Goal: Contribute content: Contribute content

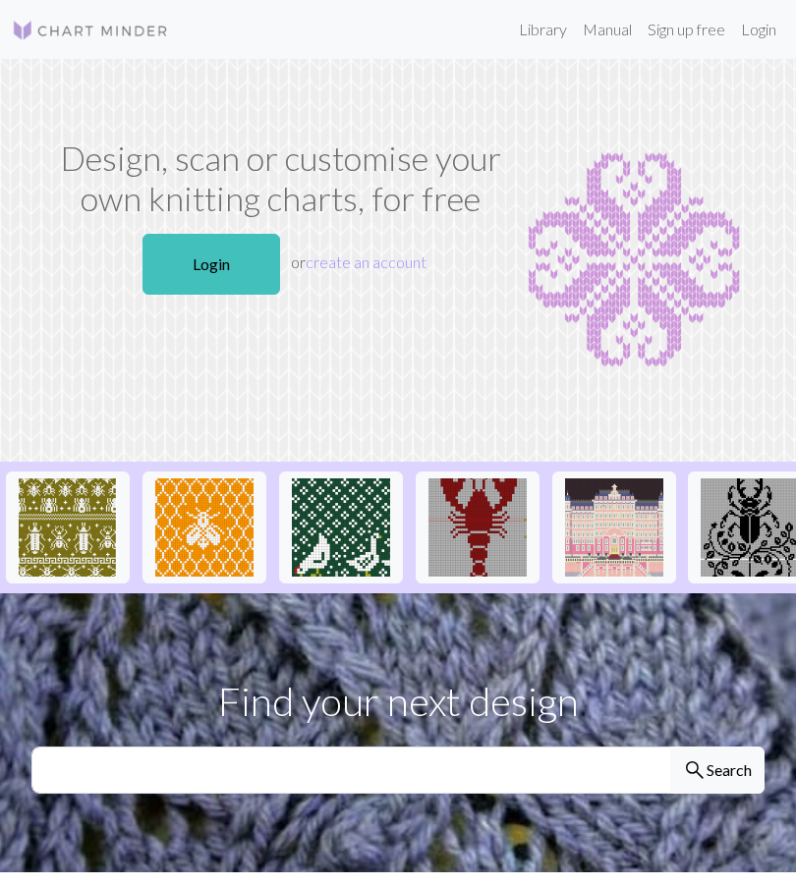
click at [221, 264] on link "Login" at bounding box center [211, 264] width 138 height 61
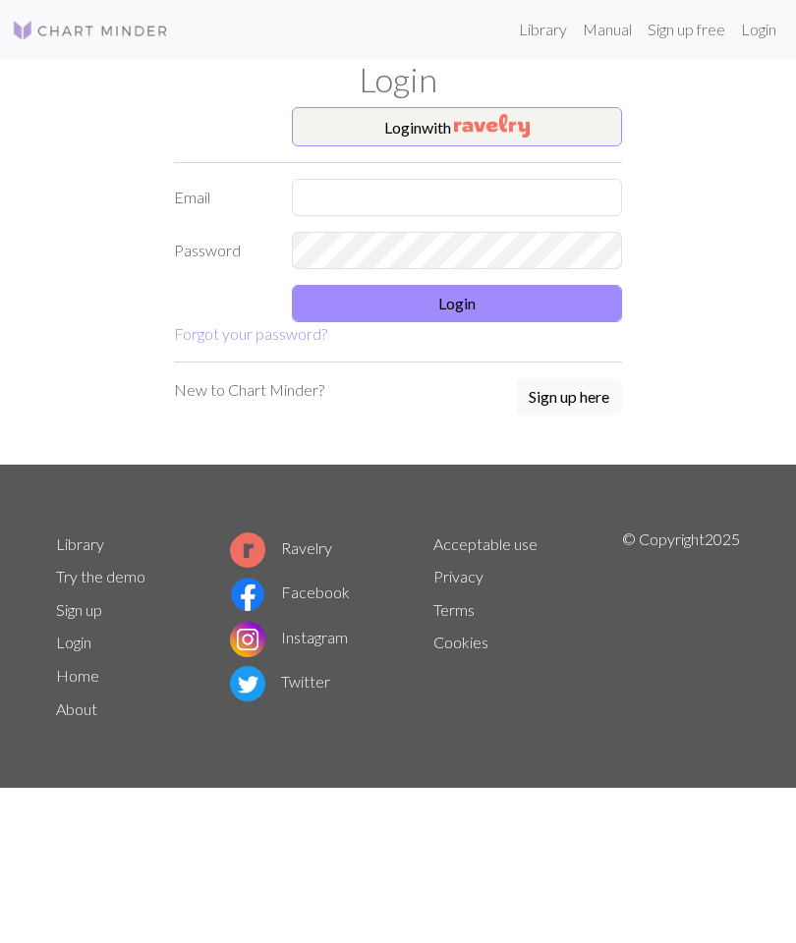
click at [490, 193] on input "text" at bounding box center [457, 197] width 330 height 37
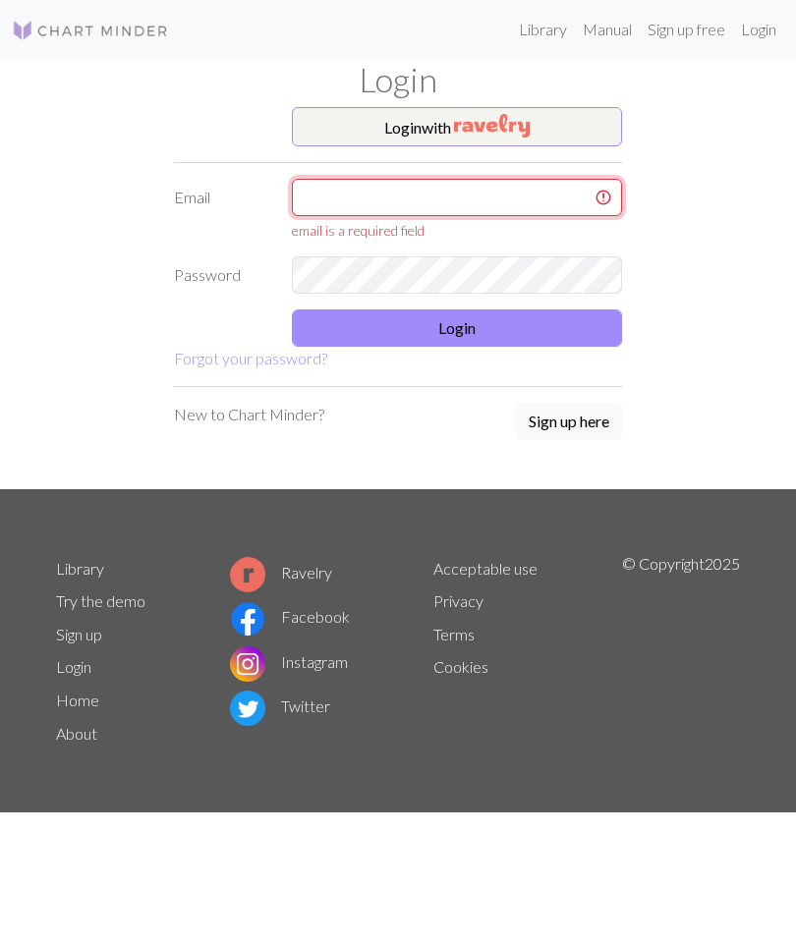
type input "[EMAIL_ADDRESS][DOMAIN_NAME]"
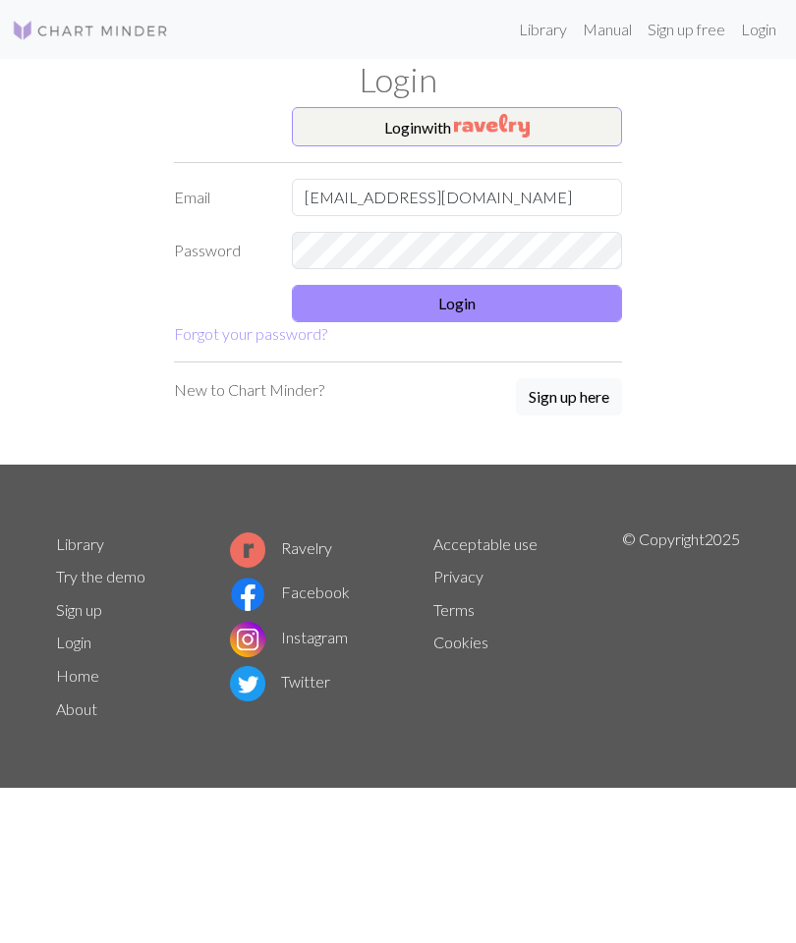
click at [505, 297] on button "Login" at bounding box center [457, 303] width 330 height 37
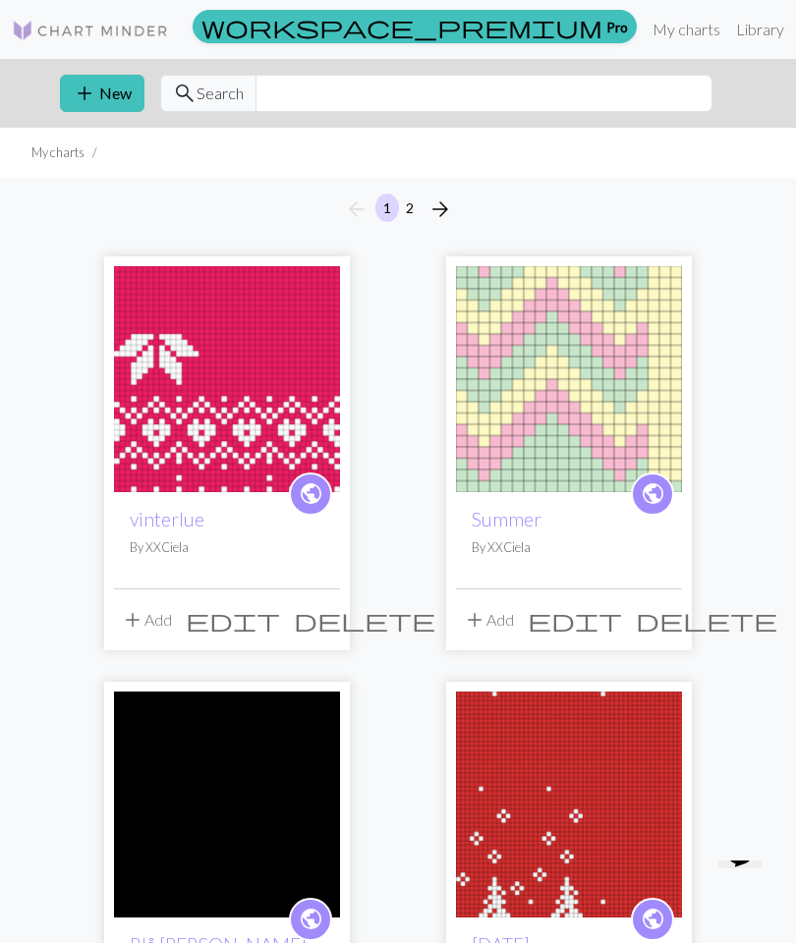
click at [240, 399] on img at bounding box center [227, 379] width 226 height 226
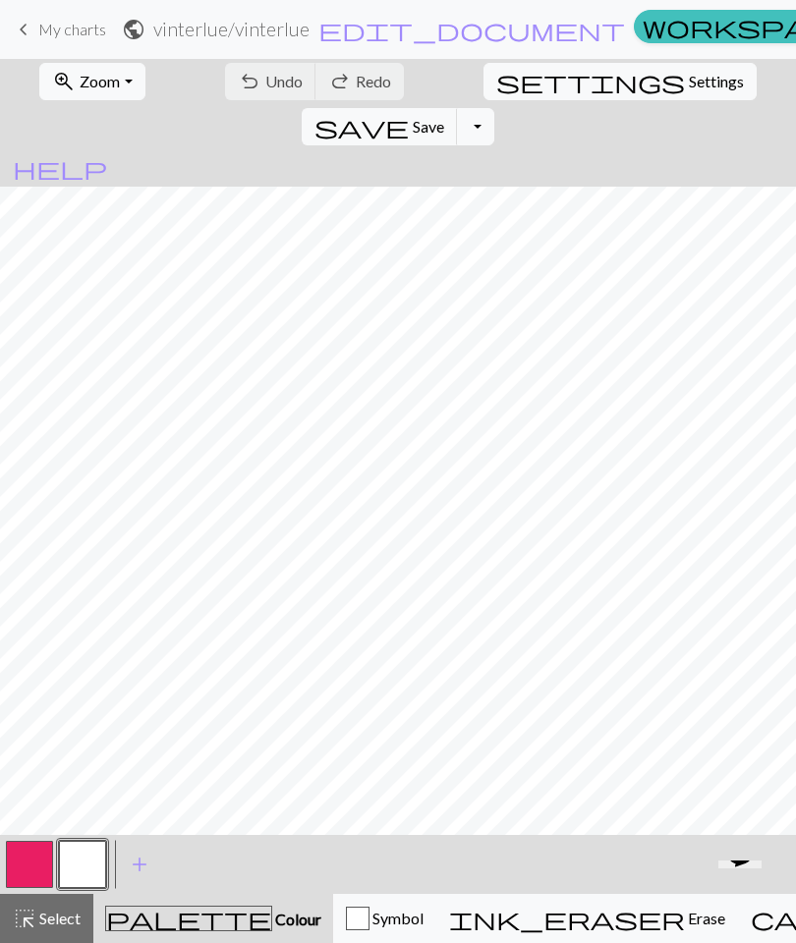
click at [113, 74] on button "zoom_in Zoom Zoom" at bounding box center [91, 81] width 105 height 37
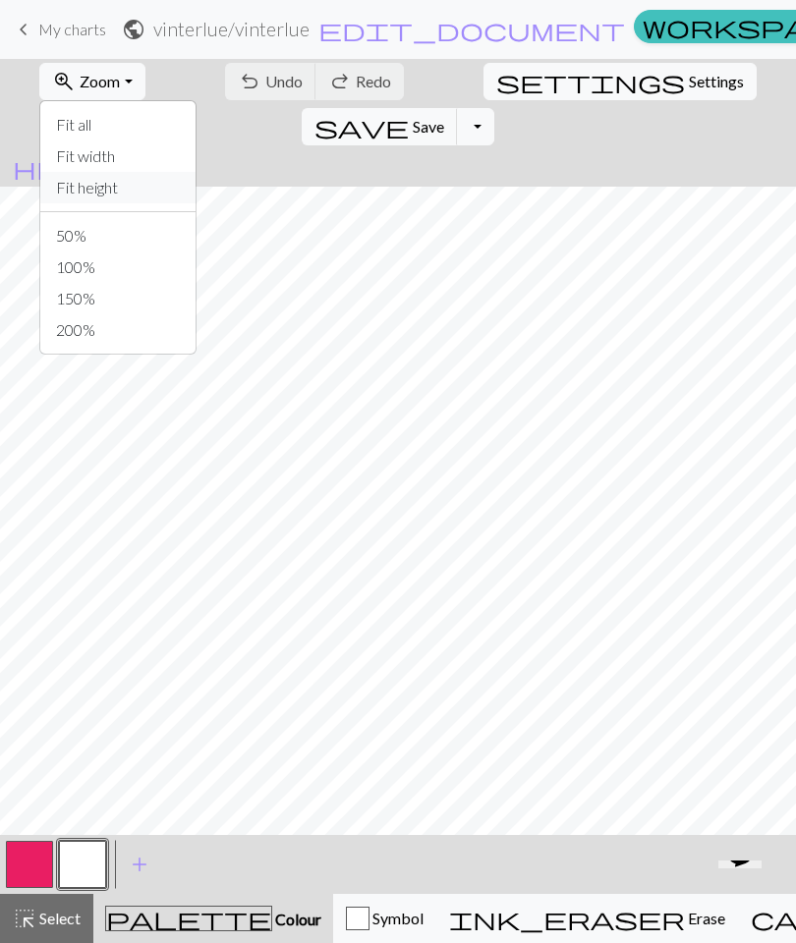
click at [103, 182] on button "Fit height" at bounding box center [117, 187] width 155 height 31
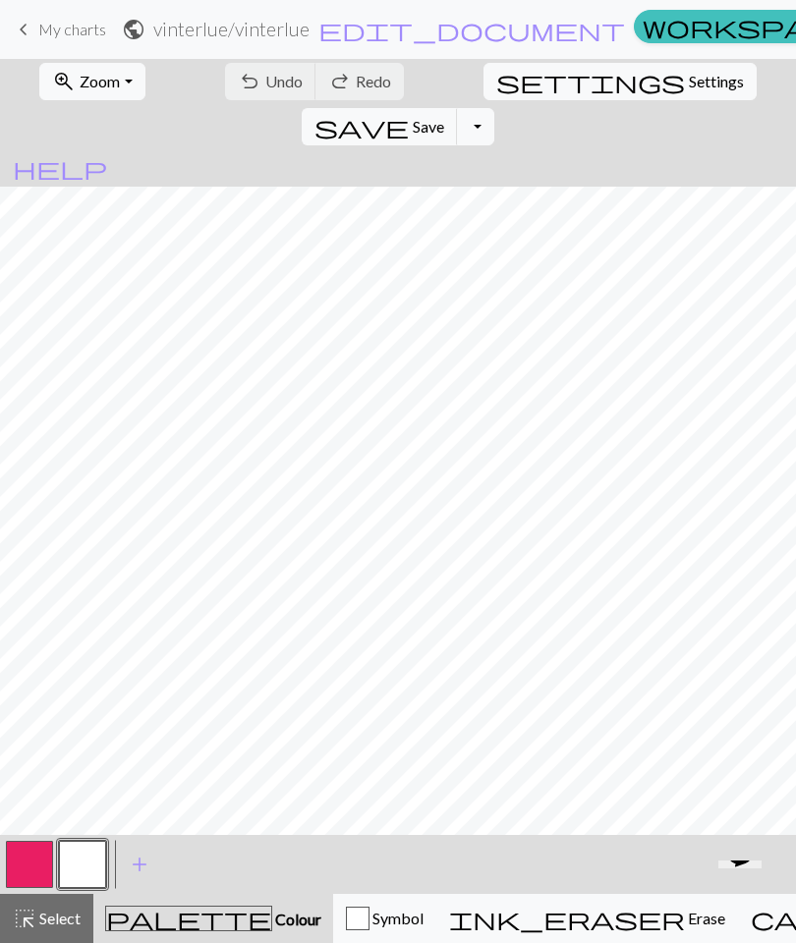
click at [34, 854] on button "button" at bounding box center [29, 864] width 47 height 47
click at [689, 85] on span "Settings" at bounding box center [716, 82] width 55 height 24
select select "aran"
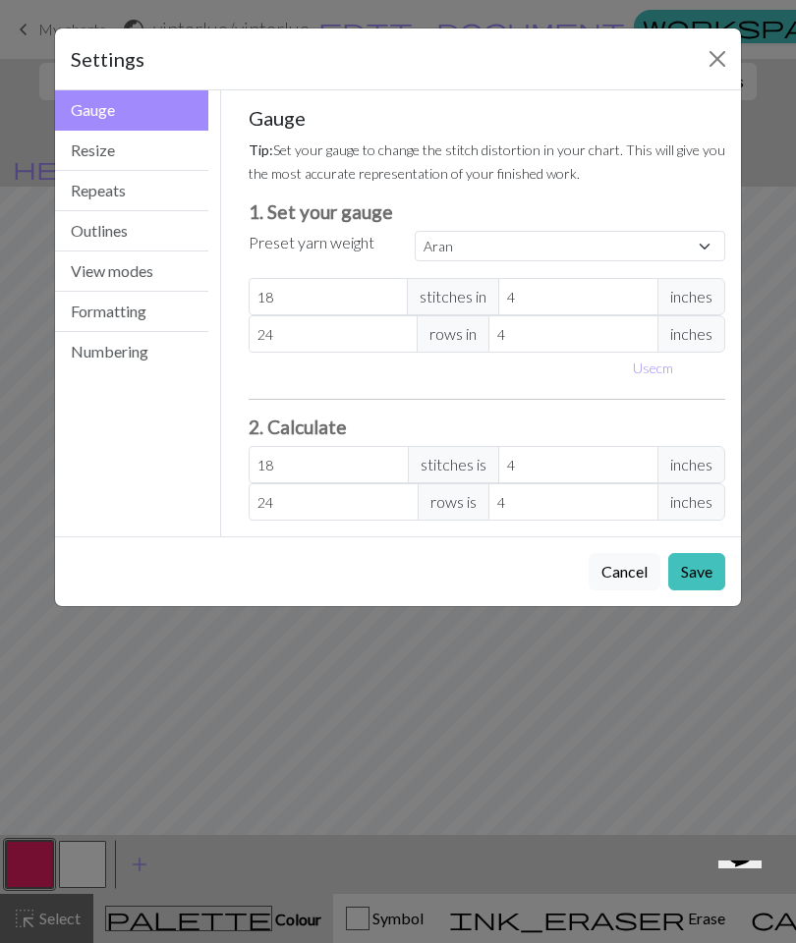
click at [149, 158] on button "Resize" at bounding box center [131, 151] width 153 height 40
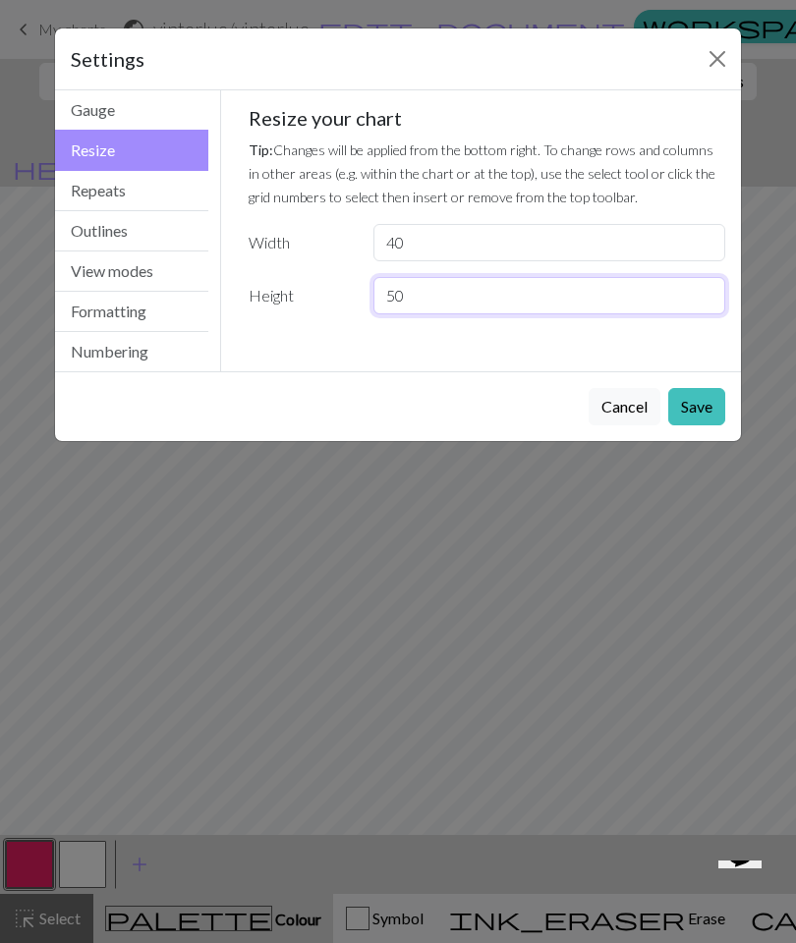
click at [668, 291] on input "50" at bounding box center [549, 295] width 352 height 37
type input "5"
type input "80"
click at [706, 403] on button "Save" at bounding box center [696, 406] width 57 height 37
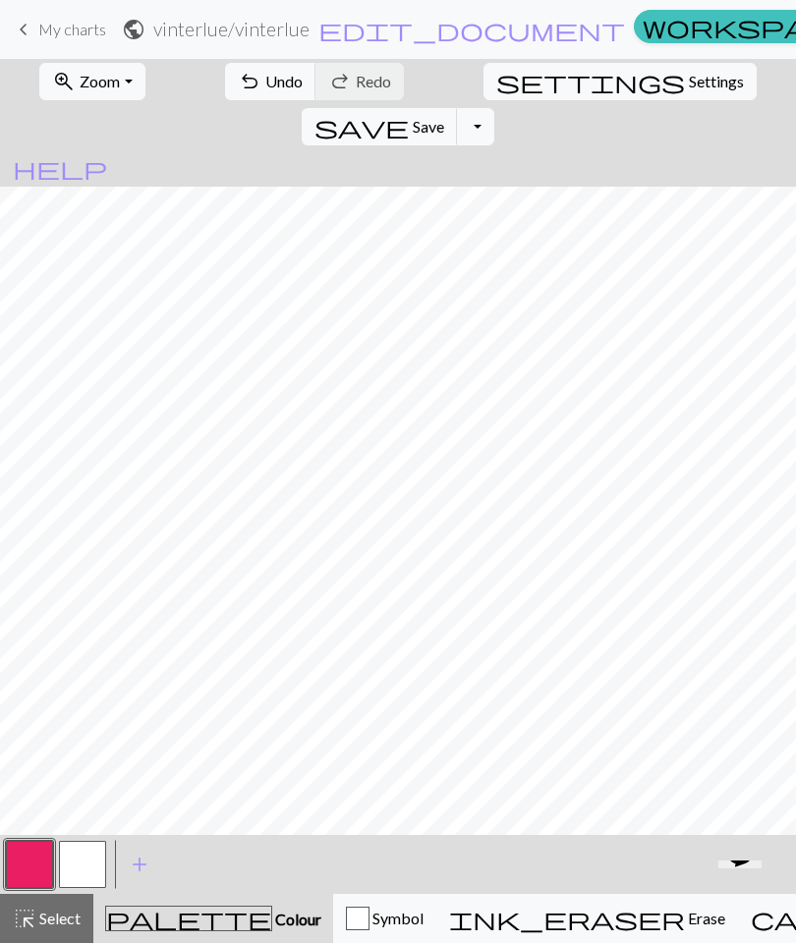
click at [82, 86] on span "Zoom" at bounding box center [100, 81] width 40 height 19
click at [49, 885] on button "highlight_alt Select Select" at bounding box center [46, 918] width 93 height 49
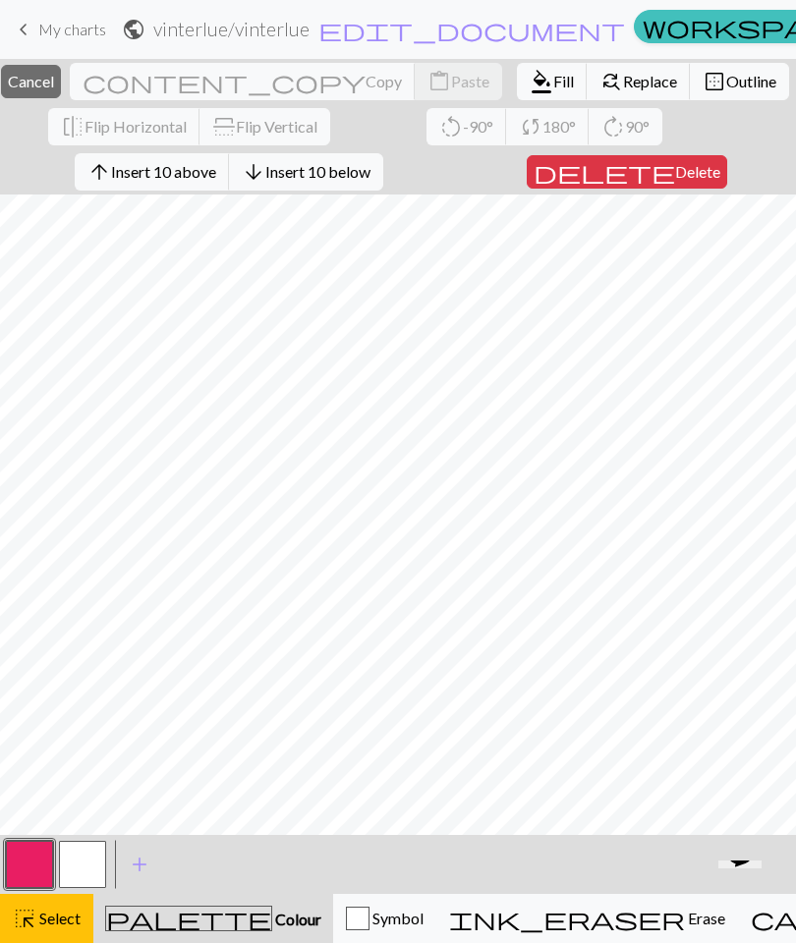
click at [54, 83] on span "Cancel" at bounding box center [31, 81] width 46 height 19
click at [86, 867] on button "button" at bounding box center [82, 864] width 47 height 47
click at [60, 94] on button "close Cancel" at bounding box center [31, 81] width 60 height 33
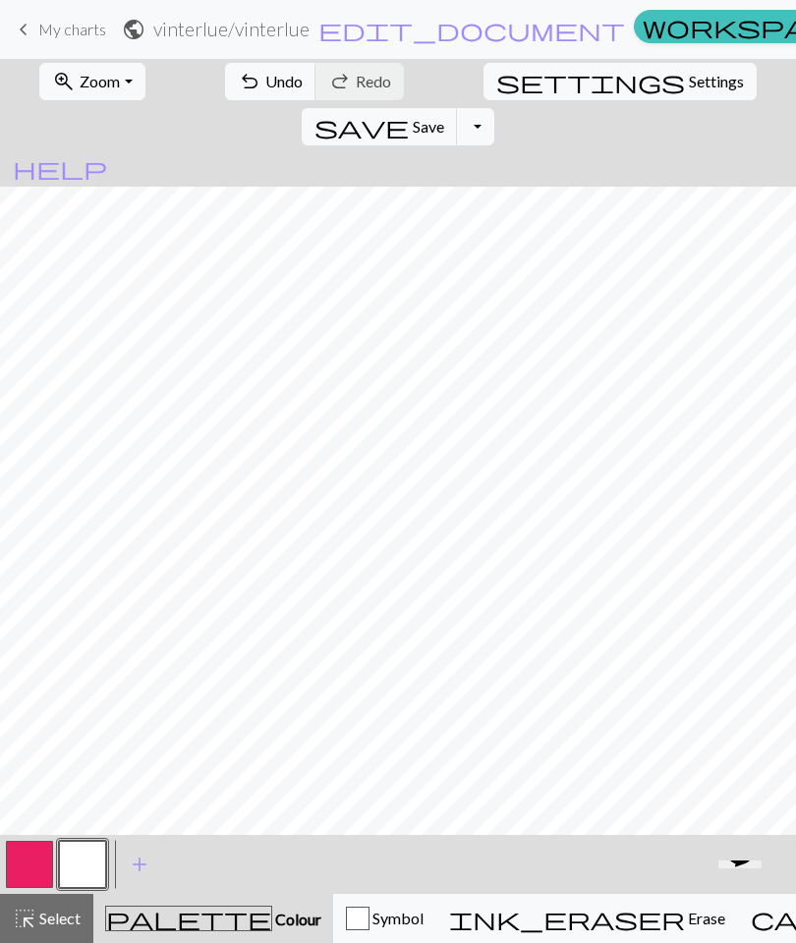
click at [109, 84] on button "zoom_in Zoom Zoom" at bounding box center [91, 81] width 105 height 37
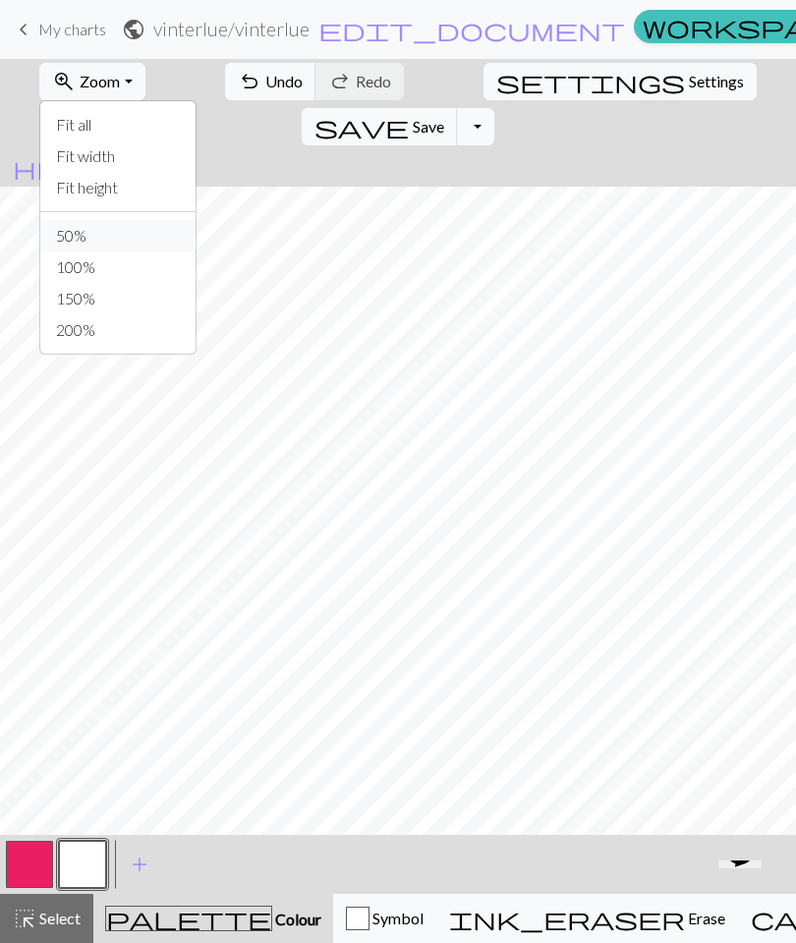
click at [64, 227] on button "50%" at bounding box center [117, 235] width 155 height 31
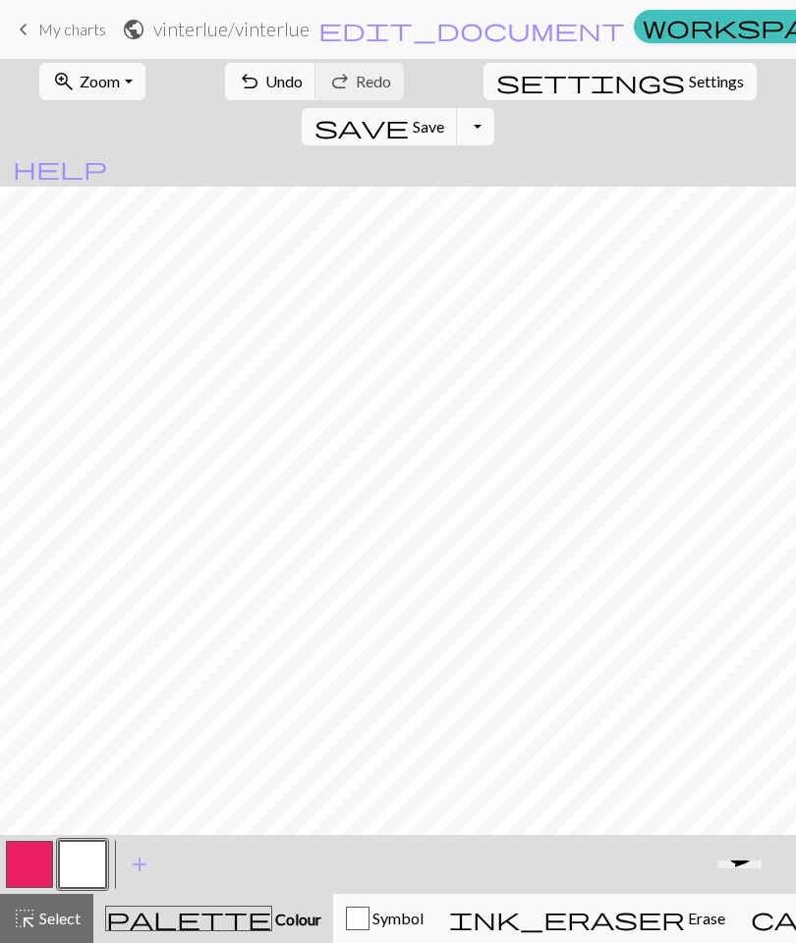
scroll to position [124, 0]
click at [108, 82] on span "Zoom" at bounding box center [100, 81] width 40 height 19
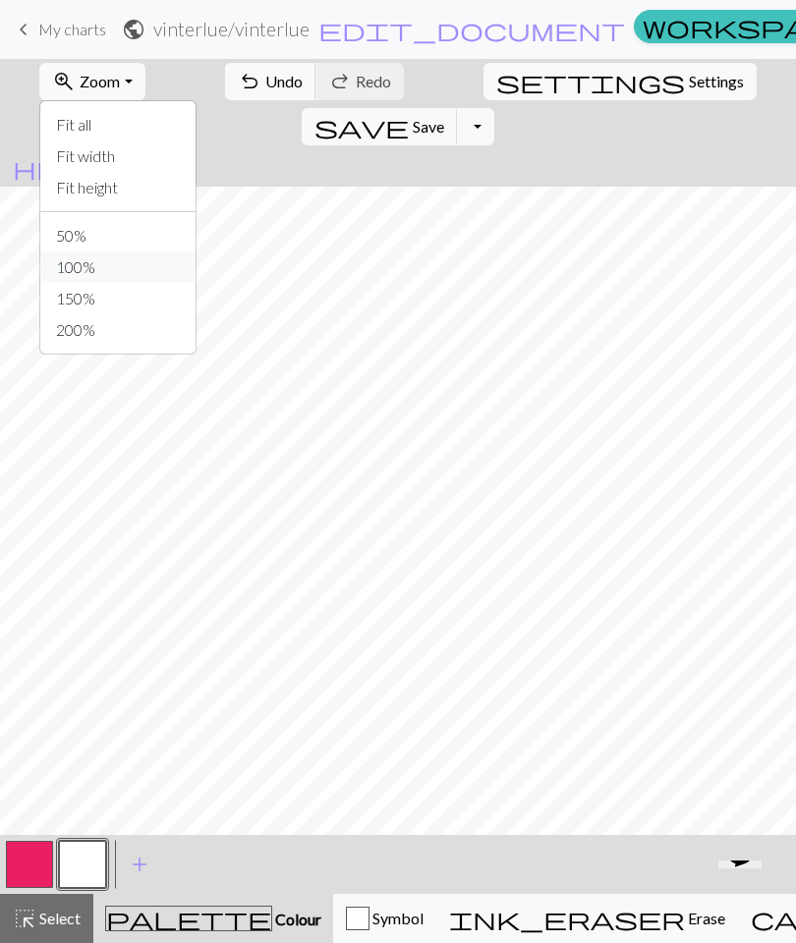
click at [69, 274] on button "100%" at bounding box center [117, 267] width 155 height 31
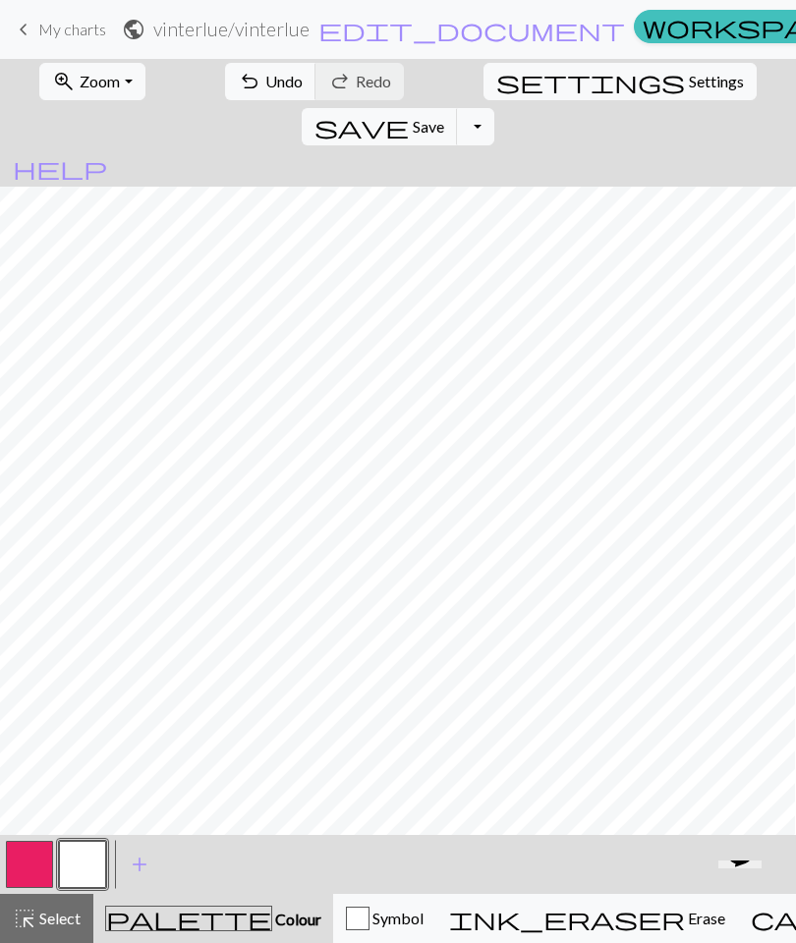
scroll to position [432, 8]
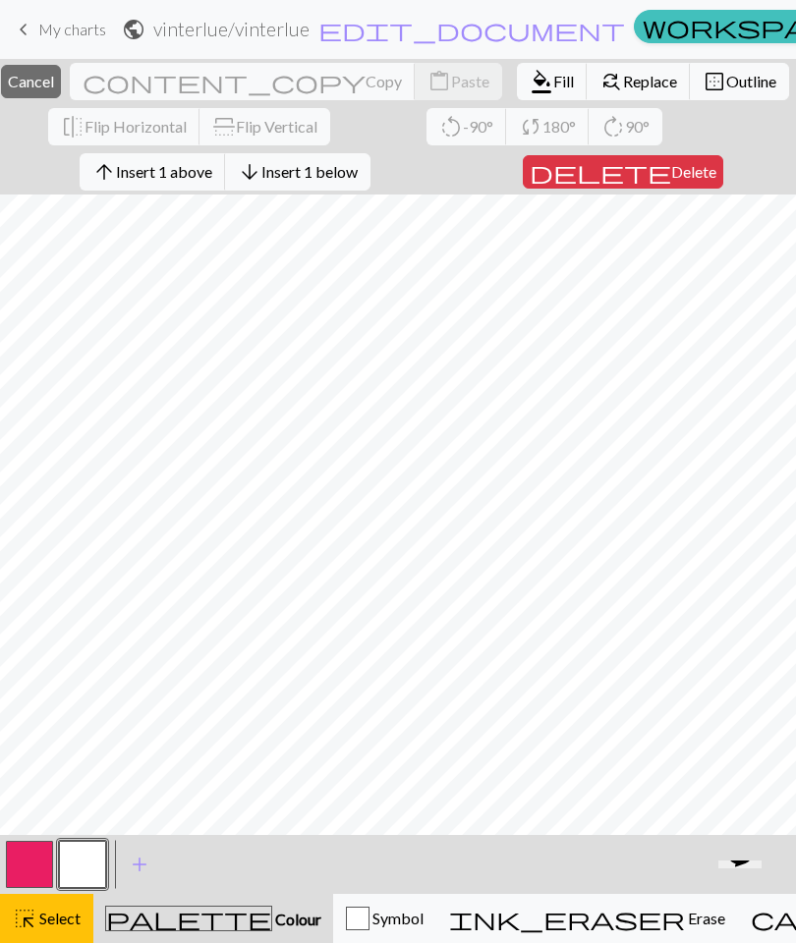
click at [54, 76] on span "Cancel" at bounding box center [31, 81] width 46 height 19
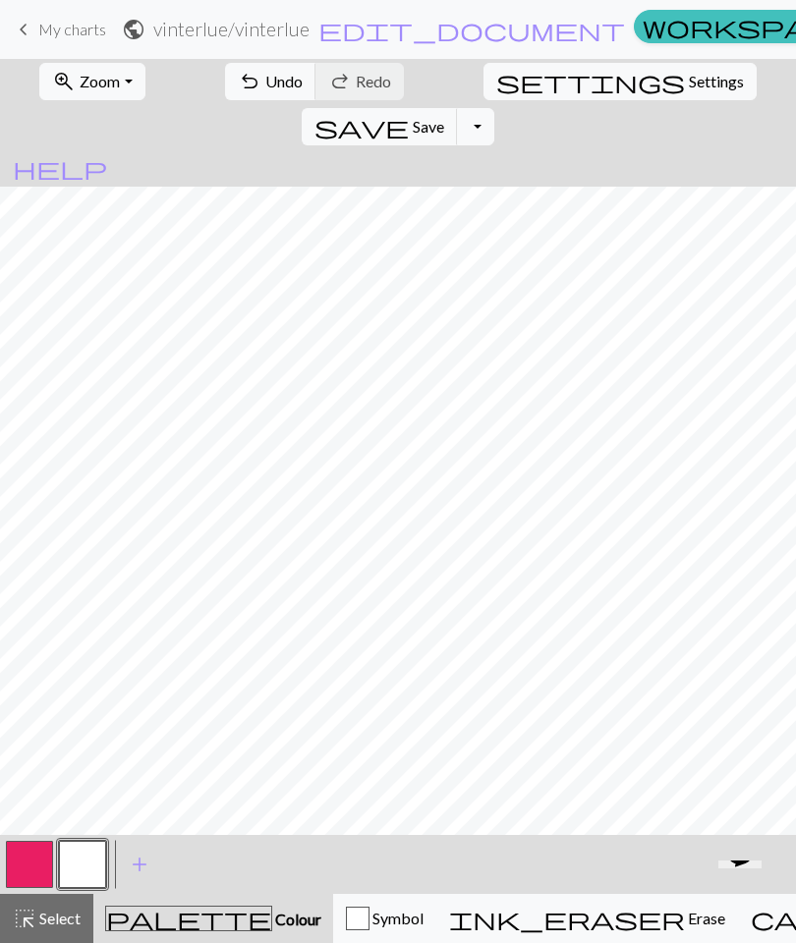
click at [386, 885] on div "Symbol" at bounding box center [385, 919] width 78 height 24
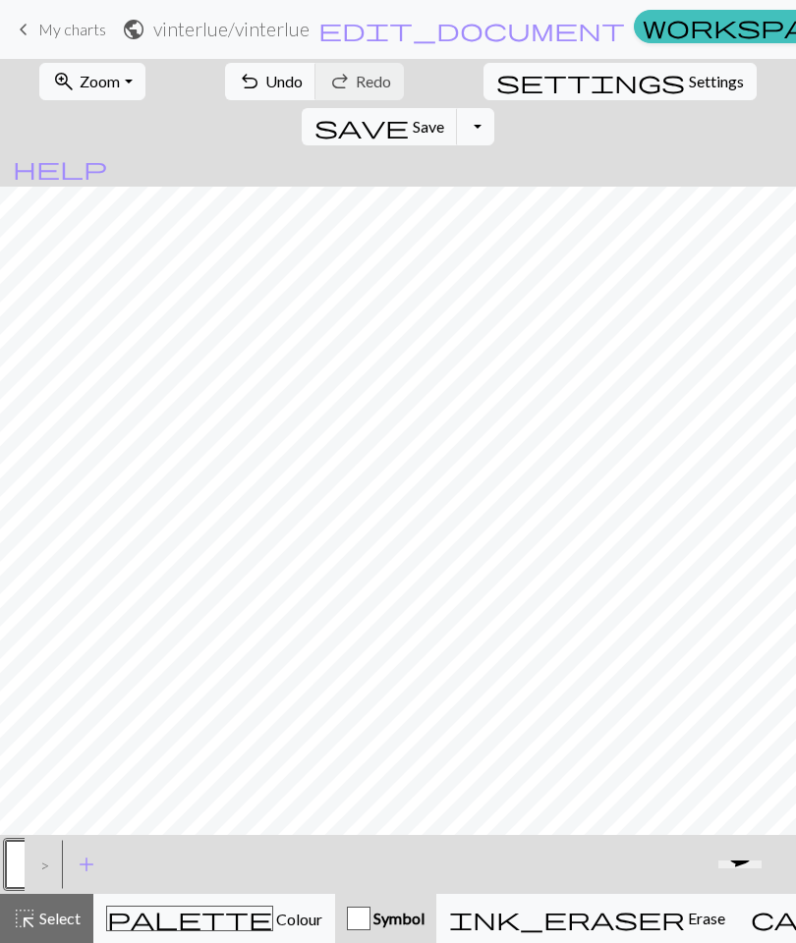
click at [572, 885] on div "ink_eraser Erase Erase" at bounding box center [587, 919] width 276 height 24
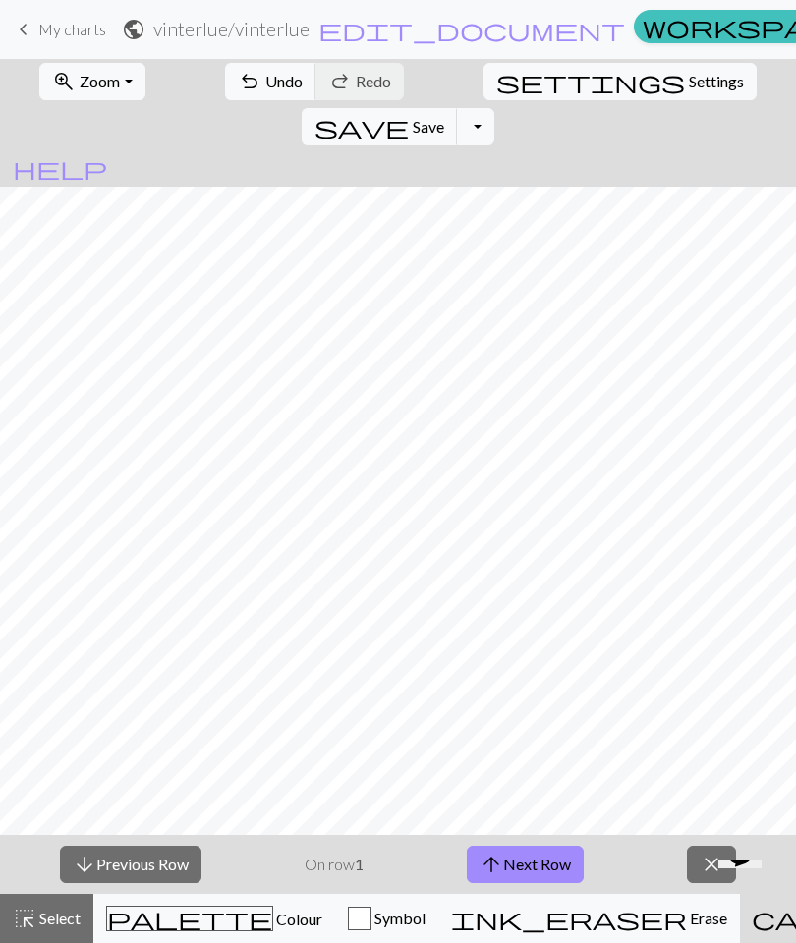
click at [697, 861] on button "close" at bounding box center [711, 864] width 49 height 37
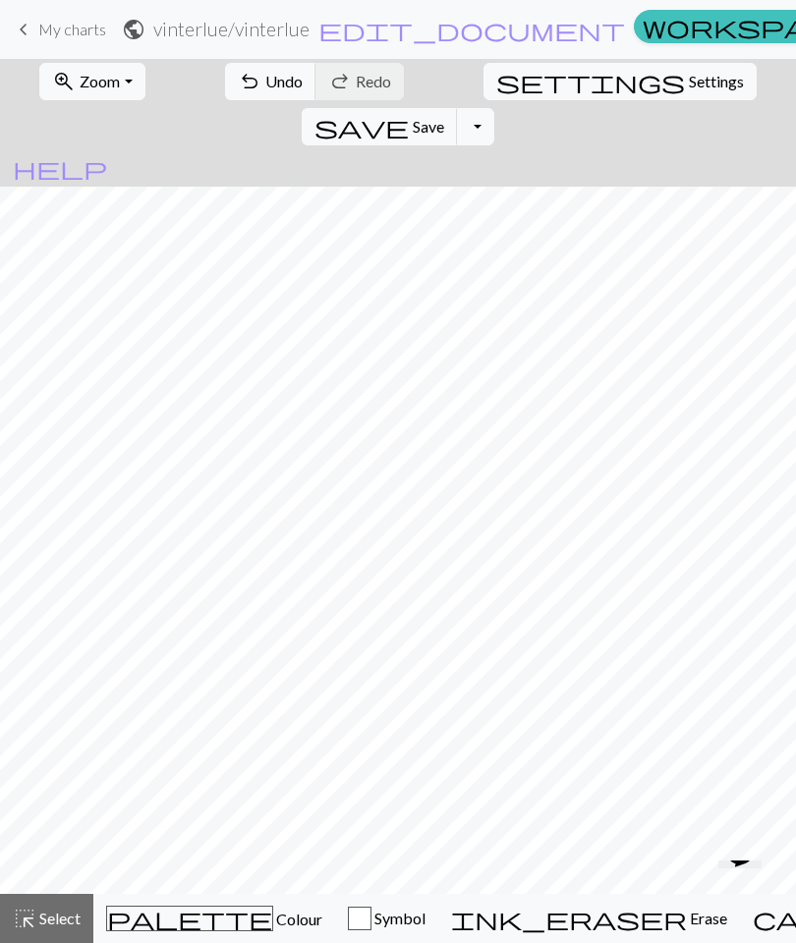
click at [80, 83] on span "Zoom" at bounding box center [100, 81] width 40 height 19
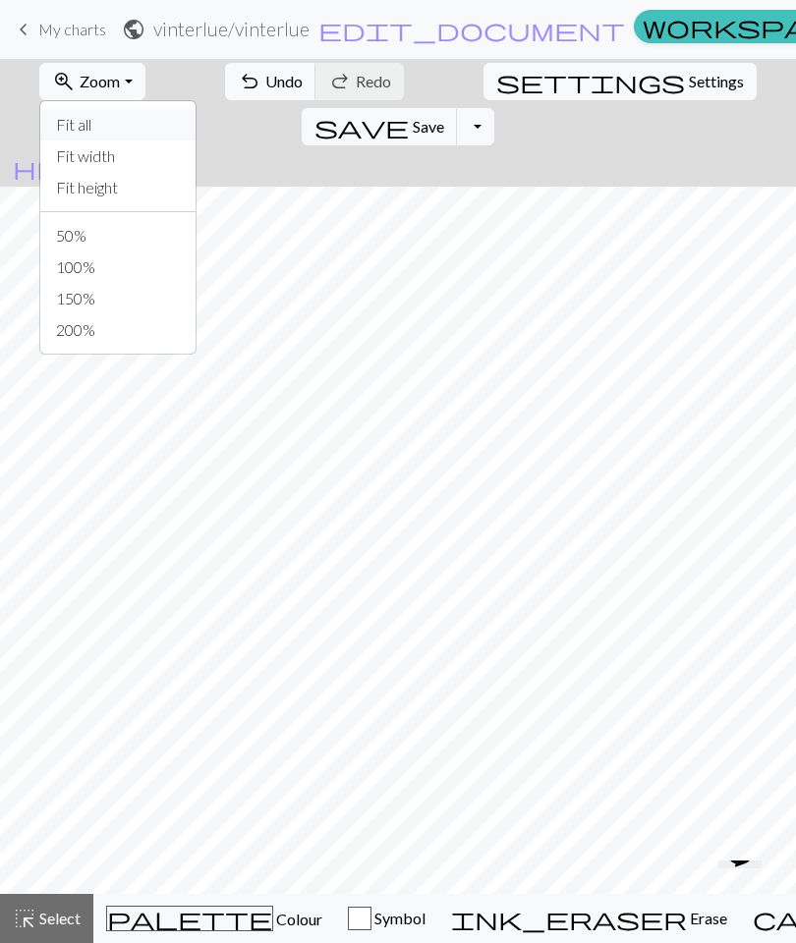
click at [91, 126] on button "Fit all" at bounding box center [117, 124] width 155 height 31
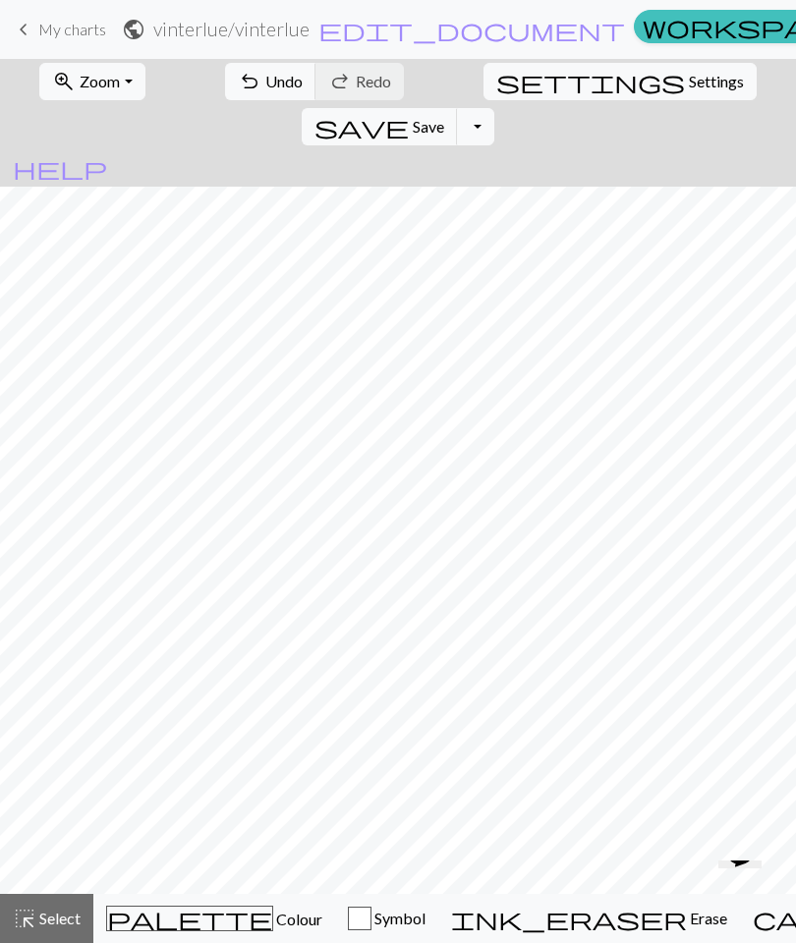
scroll to position [65, 0]
click at [273, 885] on span "Colour" at bounding box center [297, 919] width 49 height 19
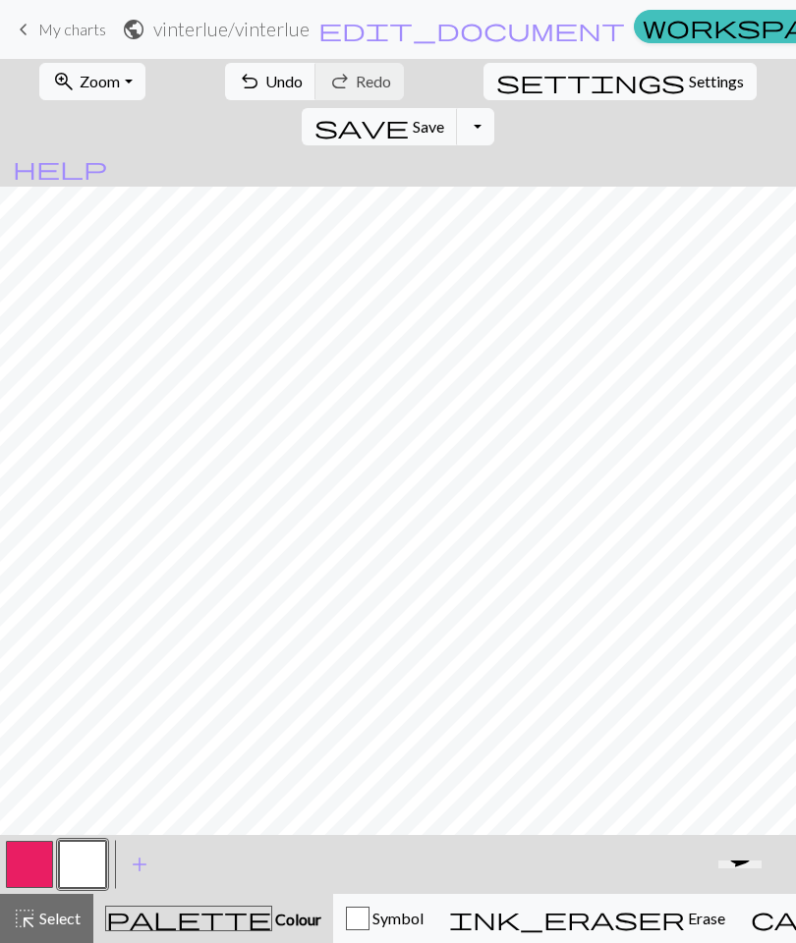
click at [199, 885] on button "palette Colour Colour" at bounding box center [213, 918] width 240 height 49
click at [85, 860] on button "button" at bounding box center [82, 864] width 47 height 47
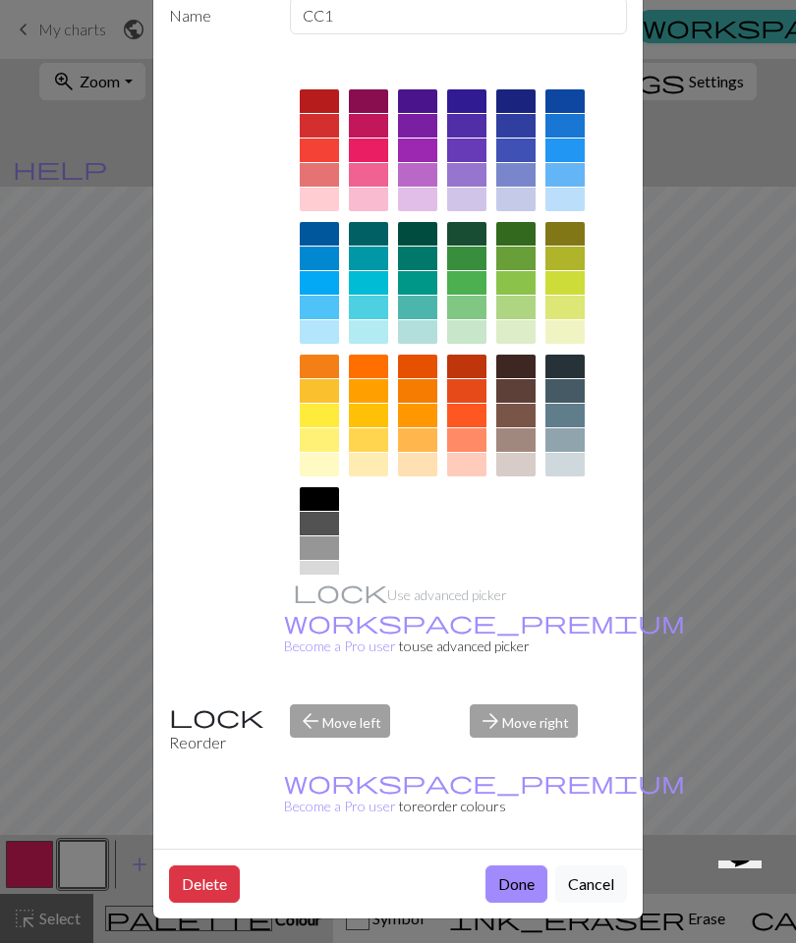
scroll to position [106, 0]
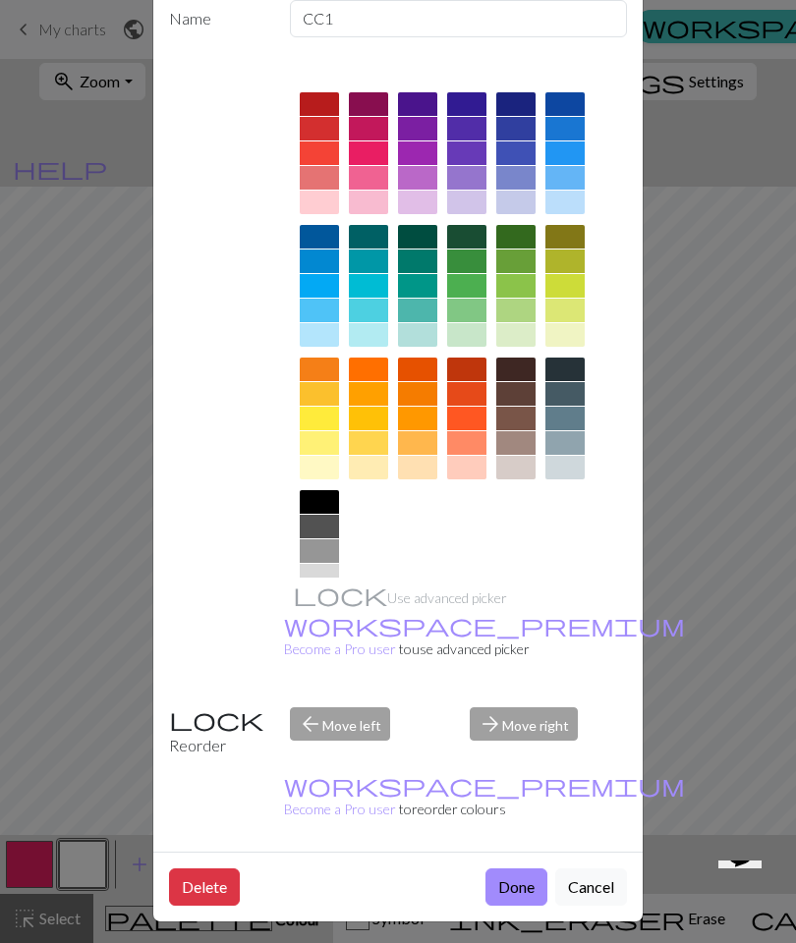
click at [515, 879] on button "Done" at bounding box center [516, 887] width 62 height 37
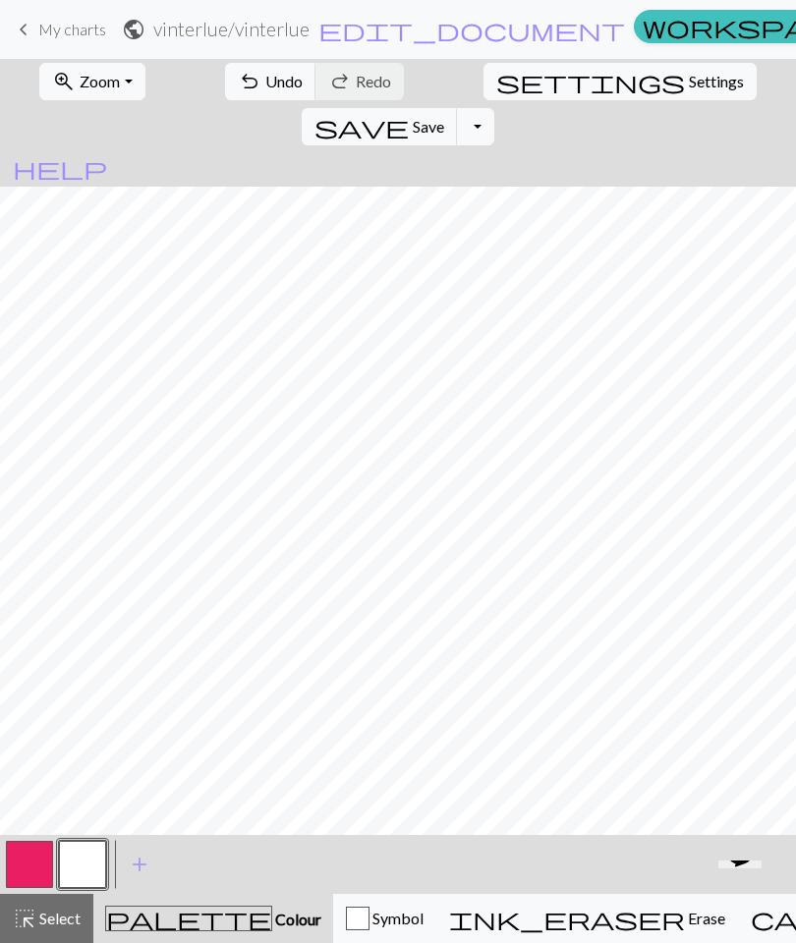
click at [31, 38] on span "keyboard_arrow_left" at bounding box center [24, 30] width 24 height 28
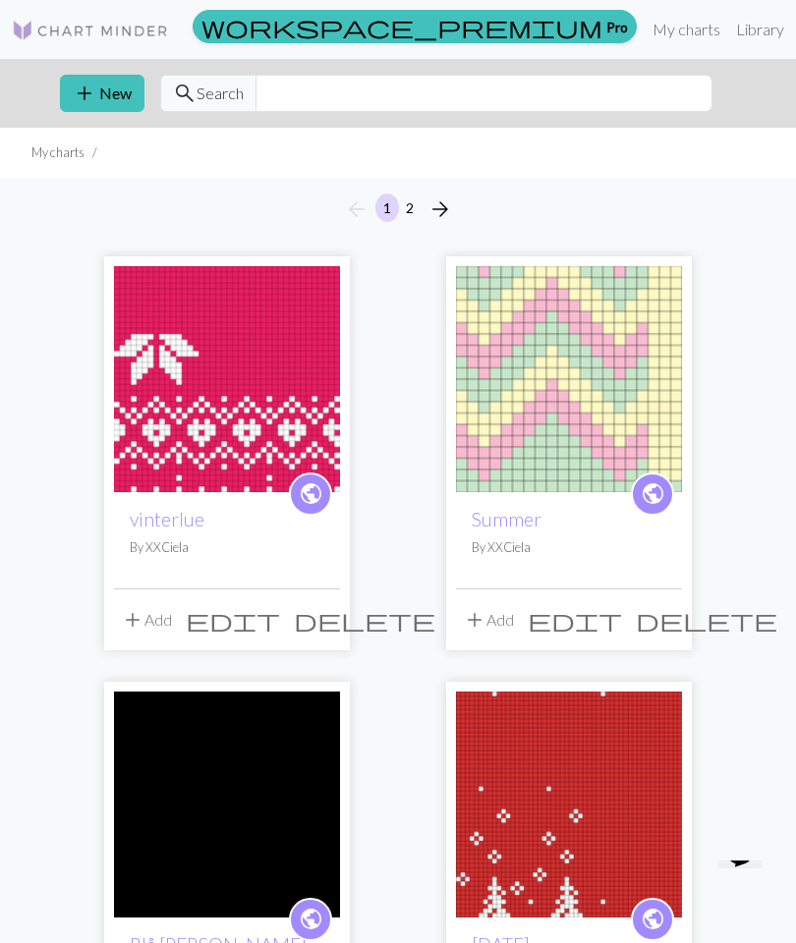
click at [272, 377] on img at bounding box center [227, 379] width 226 height 226
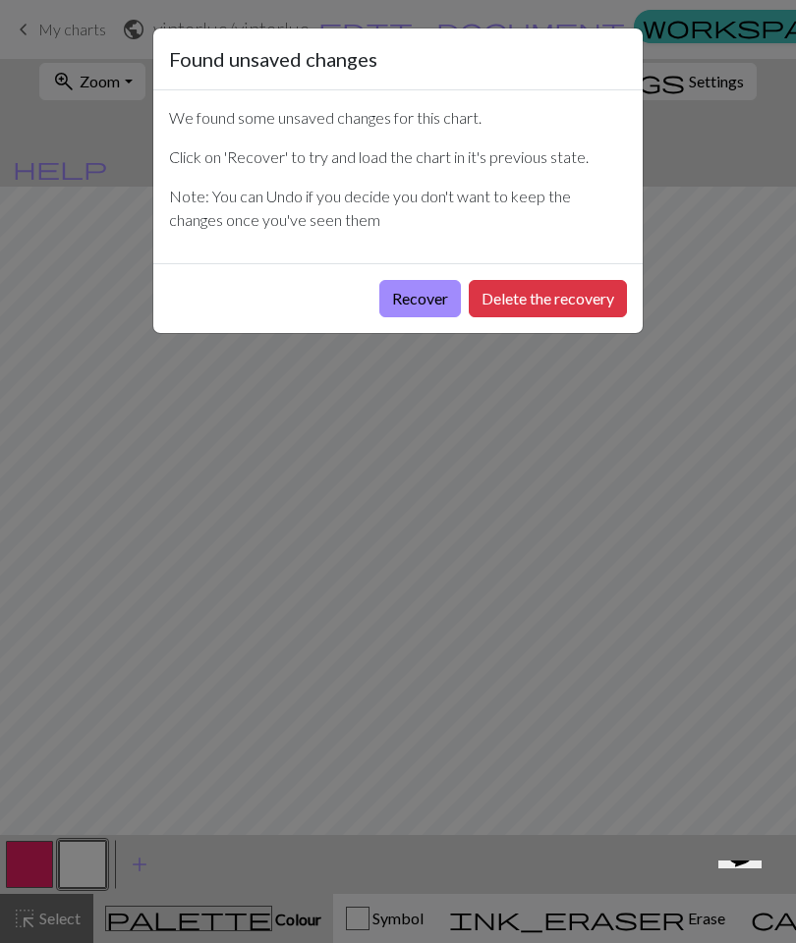
click at [428, 298] on button "Recover" at bounding box center [420, 298] width 82 height 37
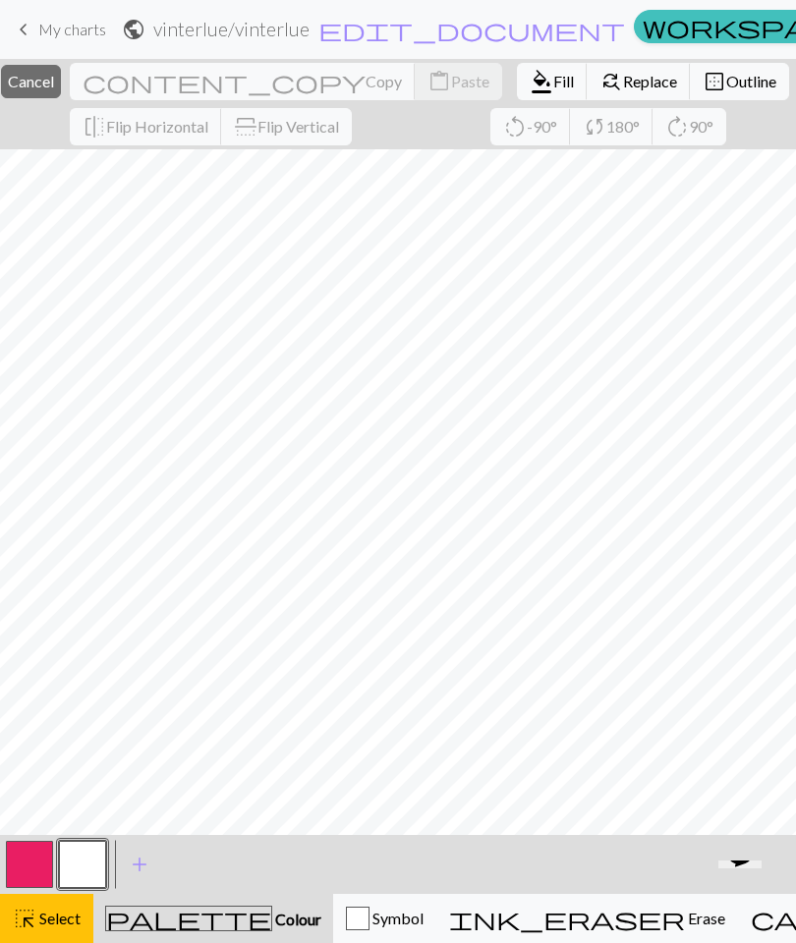
click at [54, 72] on span "Cancel" at bounding box center [31, 81] width 46 height 19
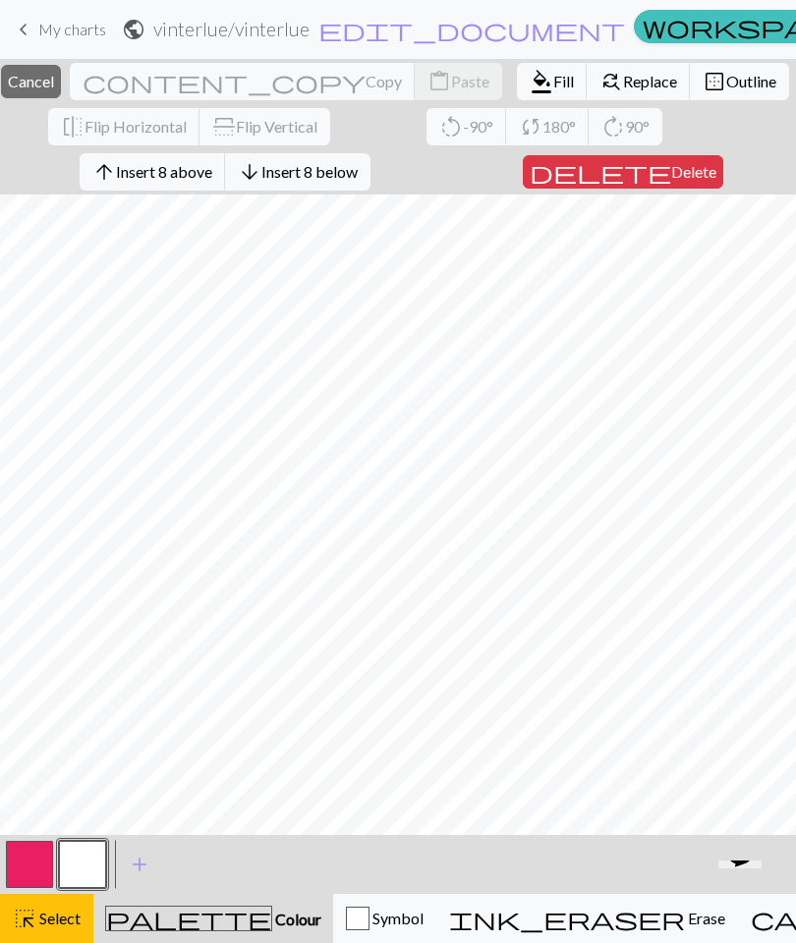
click at [54, 74] on span "Cancel" at bounding box center [31, 81] width 46 height 19
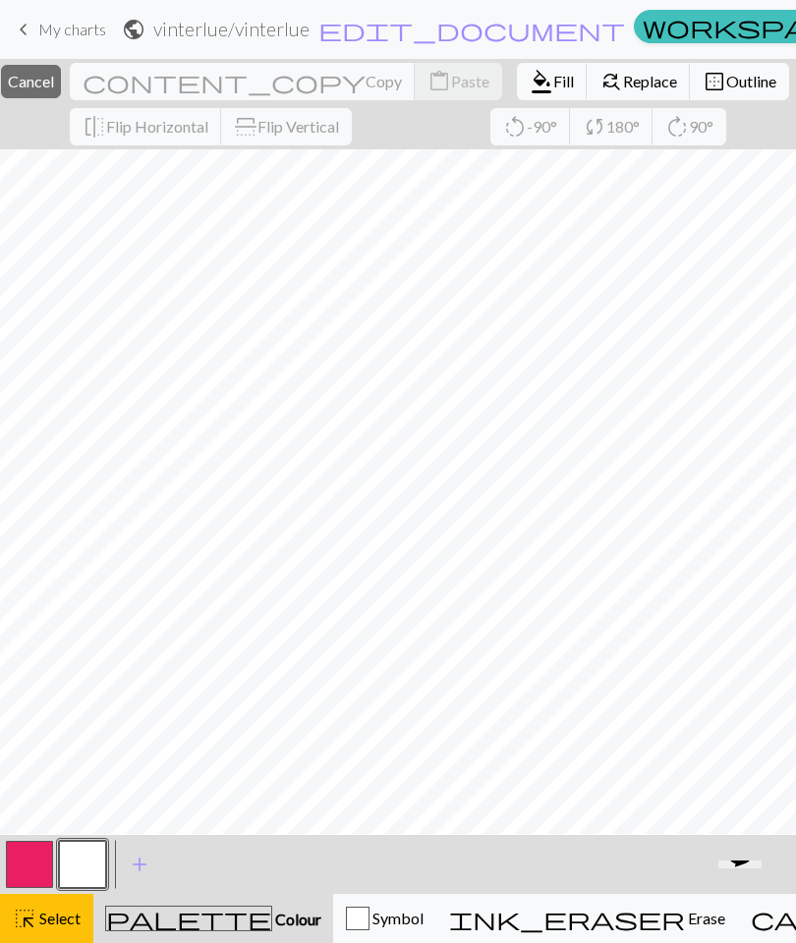
scroll to position [661, 0]
click at [194, 885] on div "palette Colour Colour" at bounding box center [213, 919] width 216 height 26
click at [64, 885] on button "highlight_alt Select Select" at bounding box center [46, 918] width 93 height 49
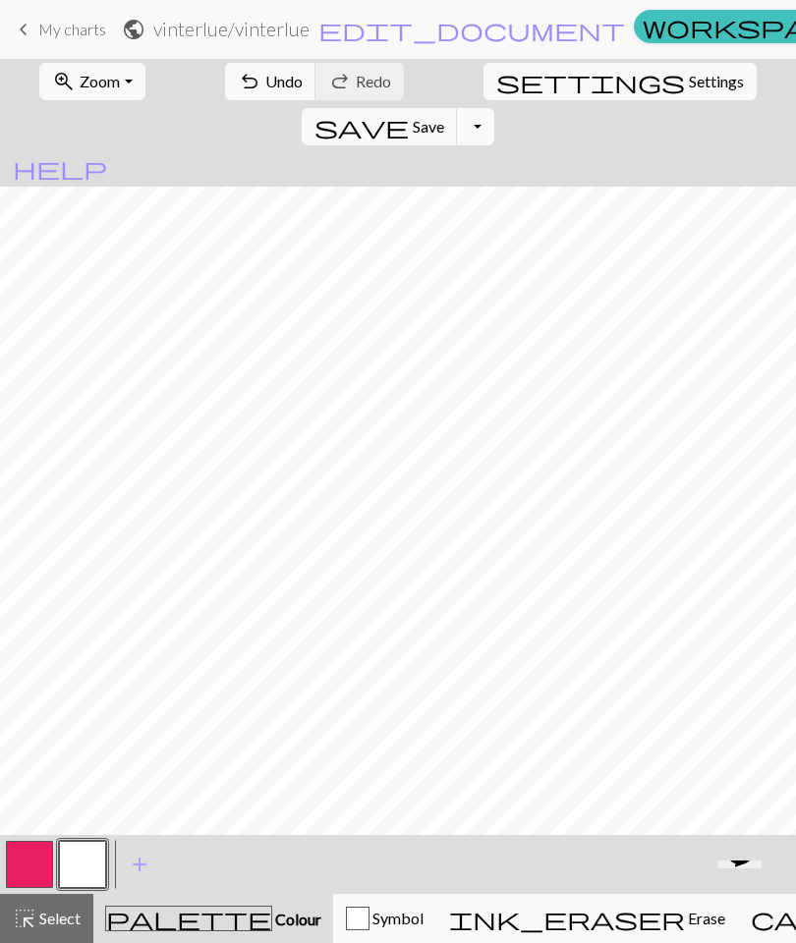
scroll to position [640, 0]
click at [37, 859] on button "button" at bounding box center [29, 864] width 47 height 47
click at [92, 862] on button "button" at bounding box center [82, 864] width 47 height 47
click at [28, 864] on button "button" at bounding box center [29, 864] width 47 height 47
click at [87, 863] on button "button" at bounding box center [82, 864] width 47 height 47
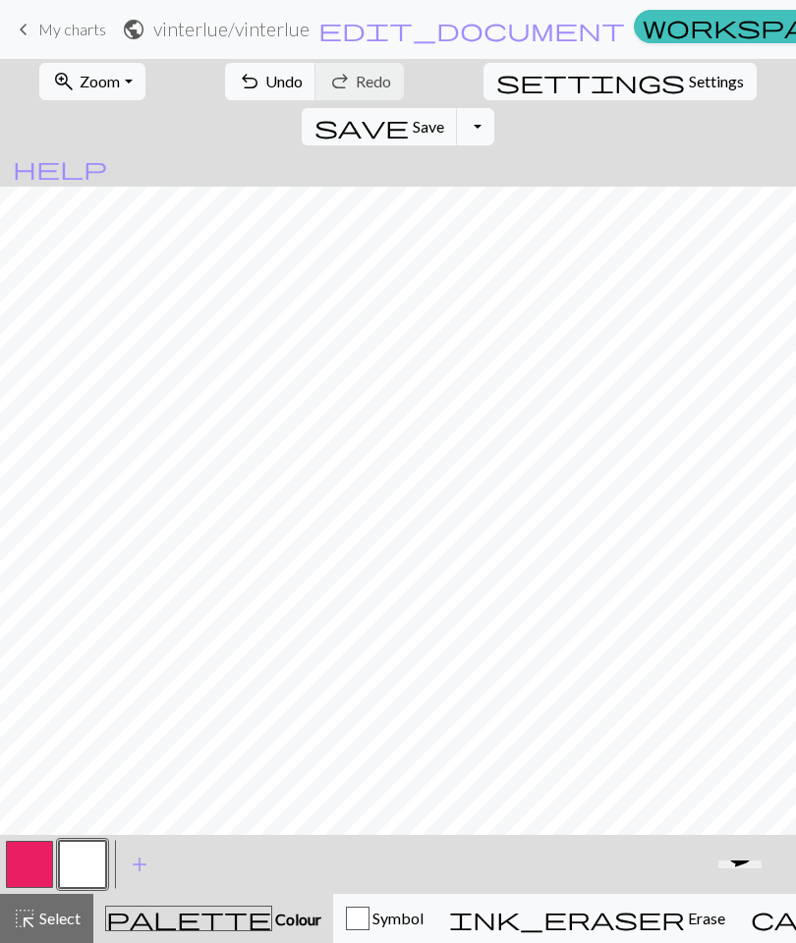
click at [12, 871] on button "button" at bounding box center [29, 864] width 47 height 47
click at [102, 852] on button "button" at bounding box center [82, 864] width 47 height 47
click at [37, 865] on button "button" at bounding box center [29, 864] width 47 height 47
click at [87, 870] on button "button" at bounding box center [82, 864] width 47 height 47
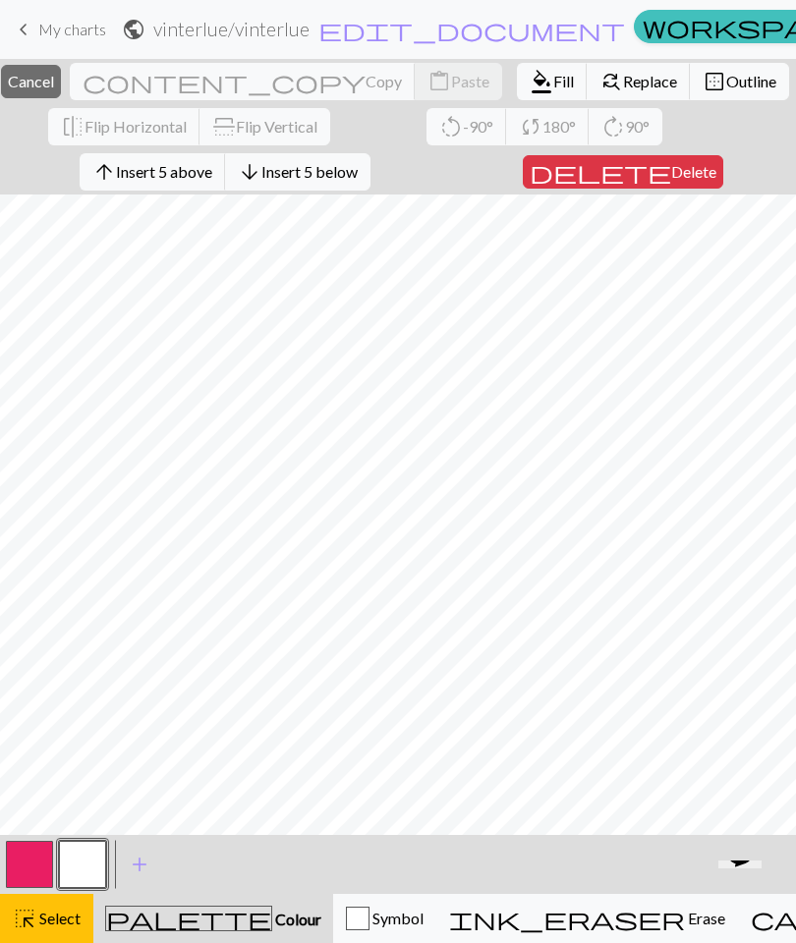
click at [54, 80] on span "Cancel" at bounding box center [31, 81] width 46 height 19
click at [351, 174] on span "Insert 1 below" at bounding box center [309, 171] width 96 height 19
click at [358, 175] on span "Insert 1 below" at bounding box center [309, 171] width 96 height 19
click at [358, 173] on span "Insert 1 below" at bounding box center [309, 171] width 96 height 19
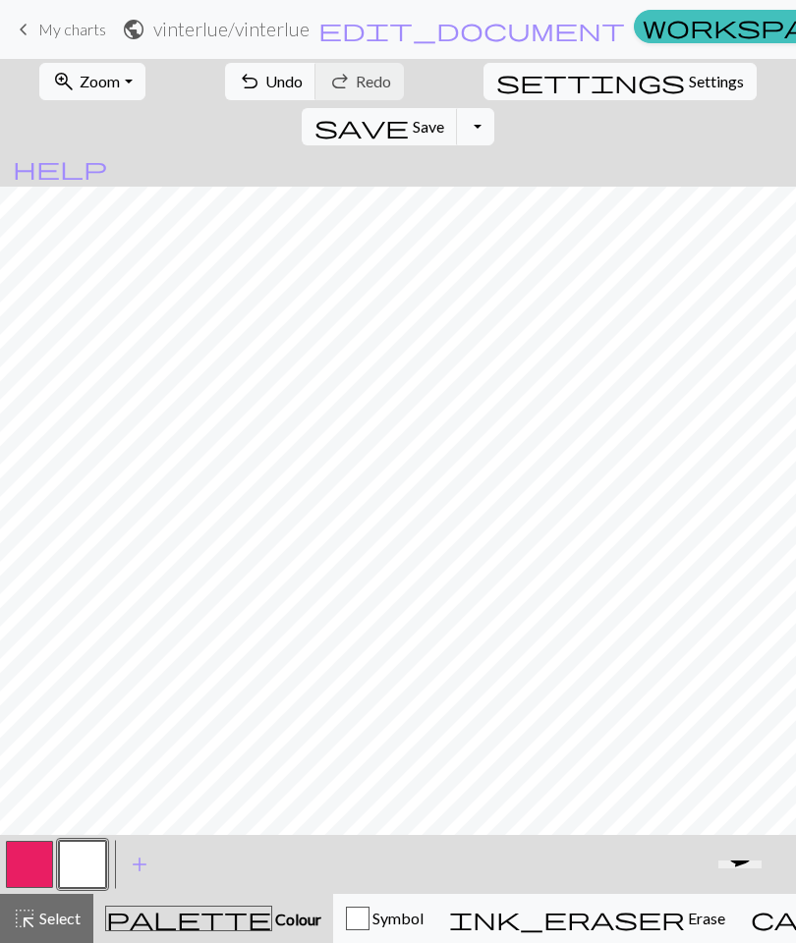
click at [32, 856] on button "button" at bounding box center [29, 864] width 47 height 47
click at [90, 863] on button "button" at bounding box center [82, 864] width 47 height 47
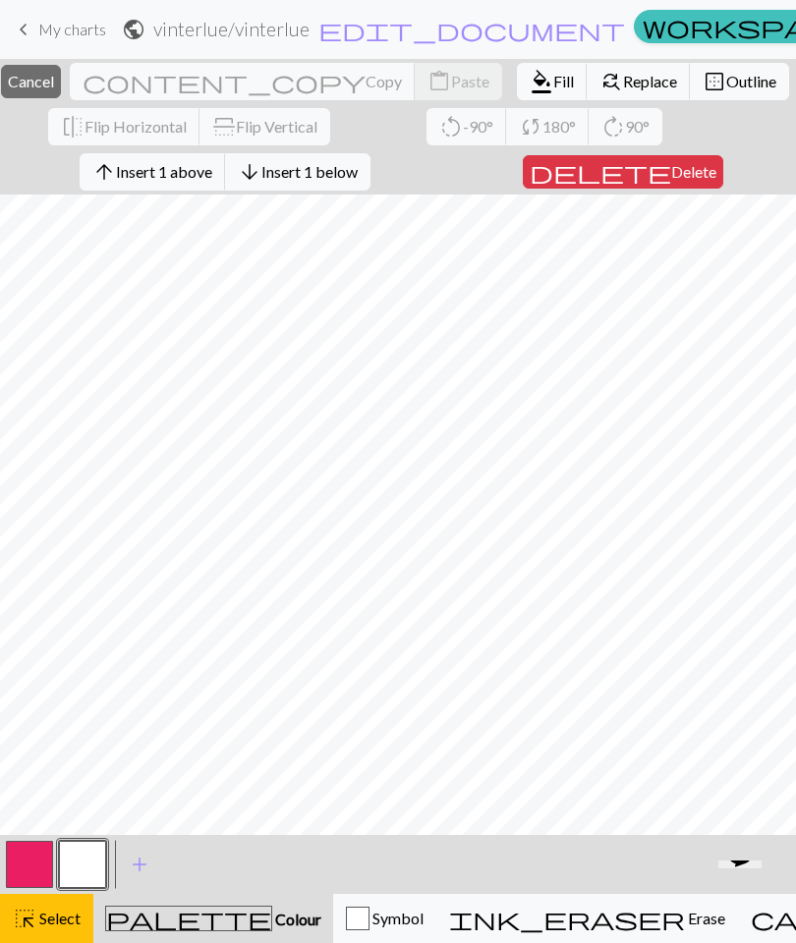
click at [354, 179] on span "Insert 1 below" at bounding box center [309, 171] width 96 height 19
click at [353, 176] on span "Insert 8 below" at bounding box center [309, 171] width 96 height 19
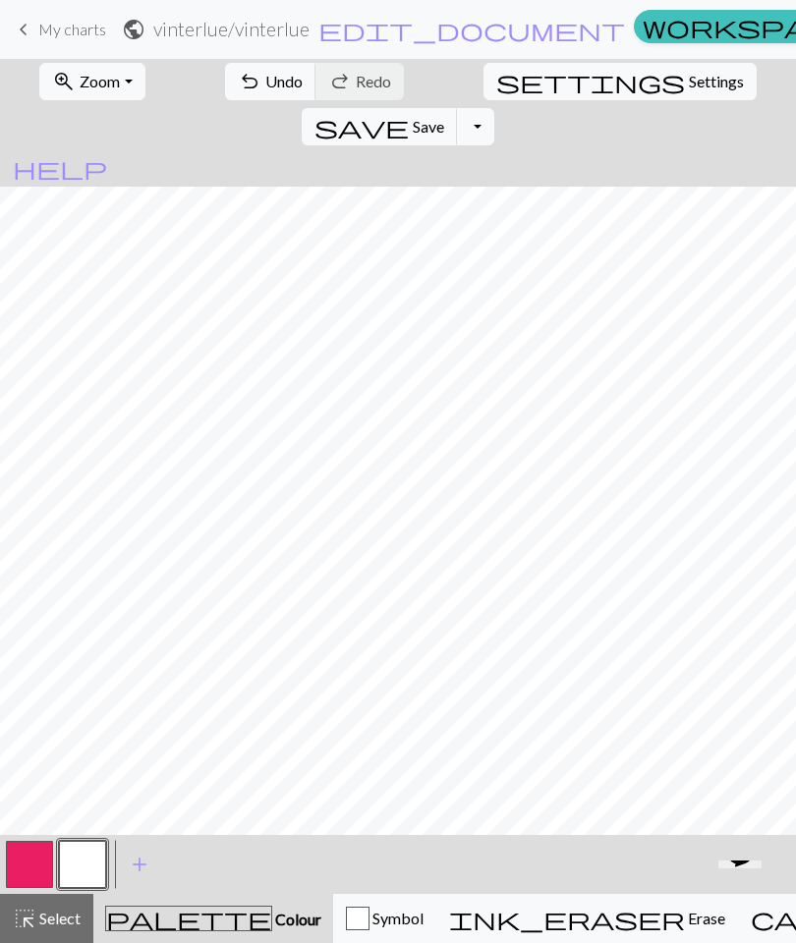
scroll to position [833, 0]
click at [30, 859] on button "button" at bounding box center [29, 864] width 47 height 47
click at [94, 860] on button "button" at bounding box center [82, 864] width 47 height 47
click at [21, 863] on button "button" at bounding box center [29, 864] width 47 height 47
click at [89, 866] on button "button" at bounding box center [82, 864] width 47 height 47
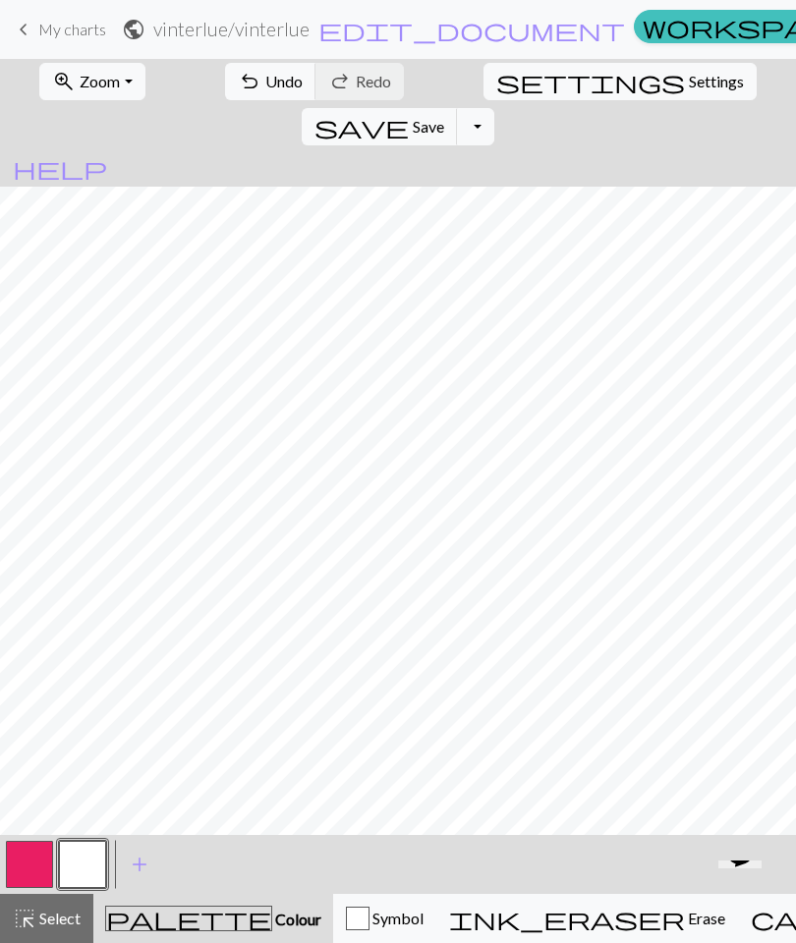
click at [32, 856] on button "button" at bounding box center [29, 864] width 47 height 47
click at [91, 863] on button "button" at bounding box center [82, 864] width 47 height 47
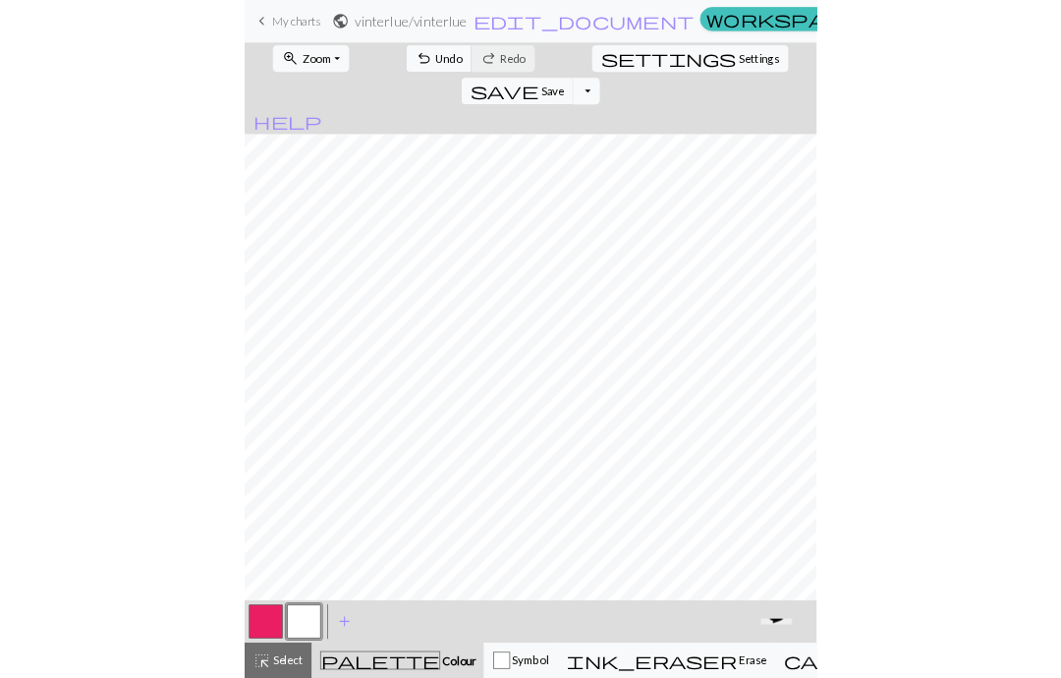
scroll to position [686, 155]
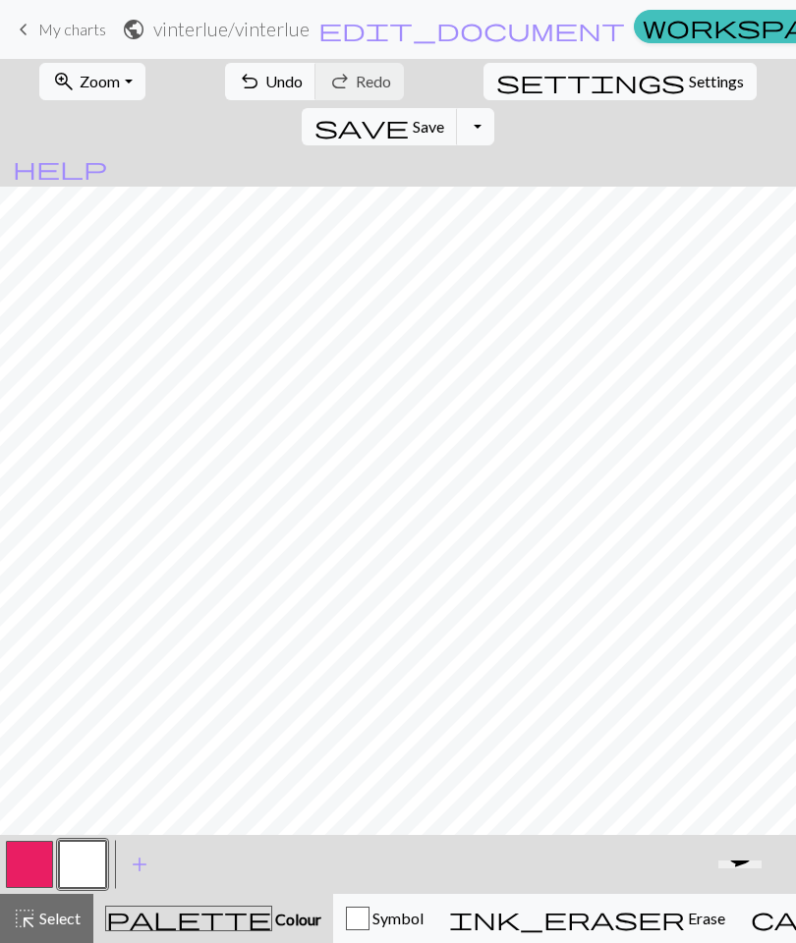
click at [39, 866] on button "button" at bounding box center [29, 864] width 47 height 47
click at [92, 849] on button "button" at bounding box center [82, 864] width 47 height 47
click at [38, 851] on button "button" at bounding box center [29, 864] width 47 height 47
click at [92, 856] on button "button" at bounding box center [82, 864] width 47 height 47
click at [23, 859] on button "button" at bounding box center [29, 864] width 47 height 47
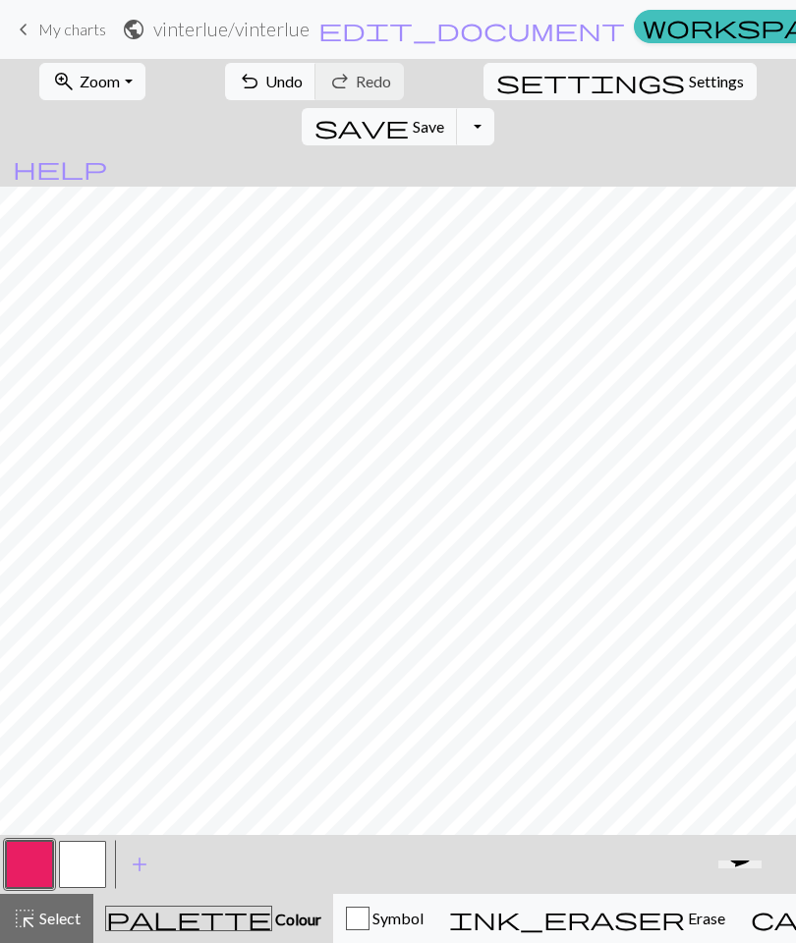
click at [65, 872] on button "button" at bounding box center [82, 864] width 47 height 47
click at [43, 857] on button "button" at bounding box center [29, 864] width 47 height 47
click at [97, 861] on button "button" at bounding box center [82, 864] width 47 height 47
click at [32, 866] on button "button" at bounding box center [29, 864] width 47 height 47
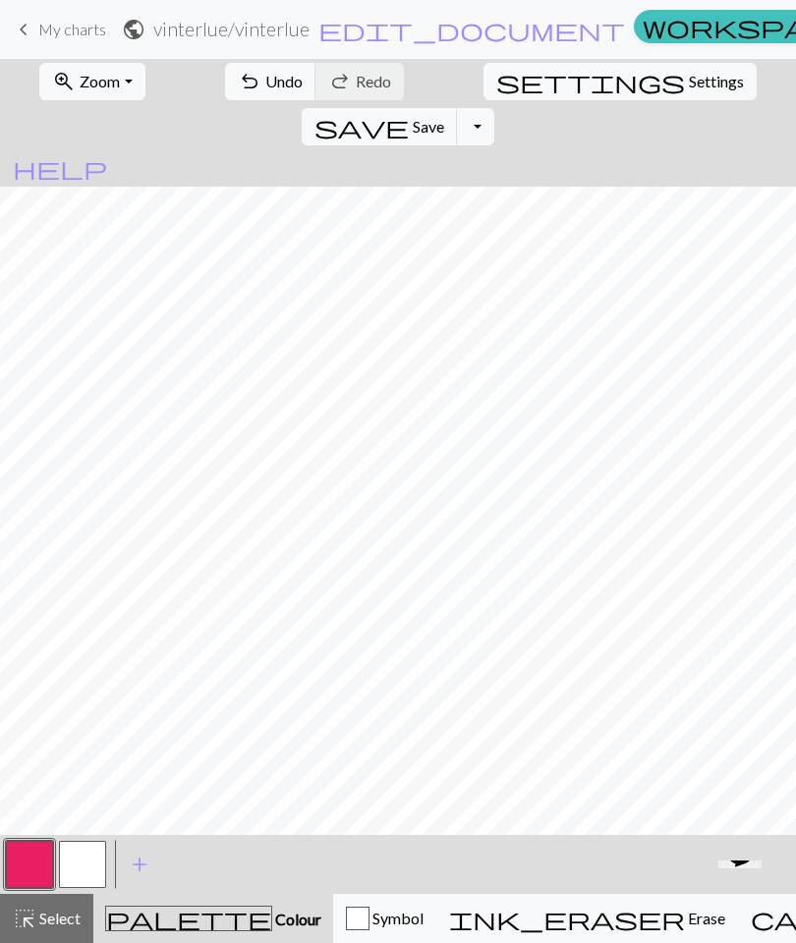
click at [93, 862] on button "button" at bounding box center [82, 864] width 47 height 47
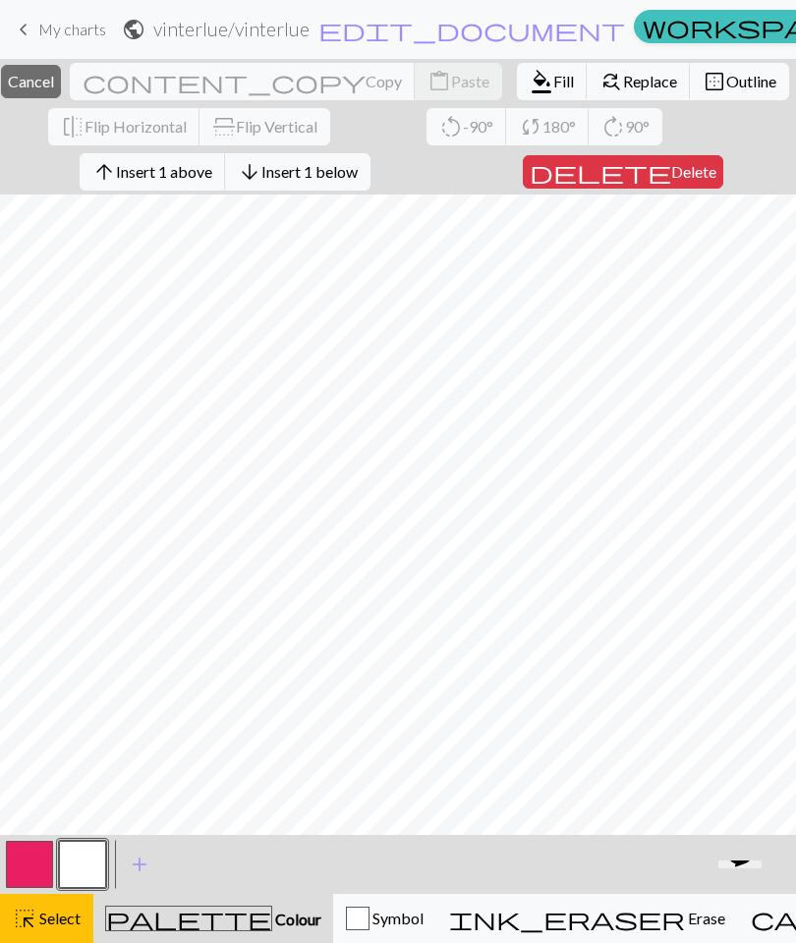
click at [334, 172] on span "Insert 1 below" at bounding box center [309, 171] width 96 height 19
click at [354, 174] on span "Insert 1 below" at bounding box center [309, 171] width 96 height 19
click at [347, 172] on span "Insert 1 below" at bounding box center [309, 171] width 96 height 19
click at [343, 162] on span "Insert 1 below" at bounding box center [309, 171] width 96 height 19
click at [353, 176] on span "Insert 1 below" at bounding box center [309, 171] width 96 height 19
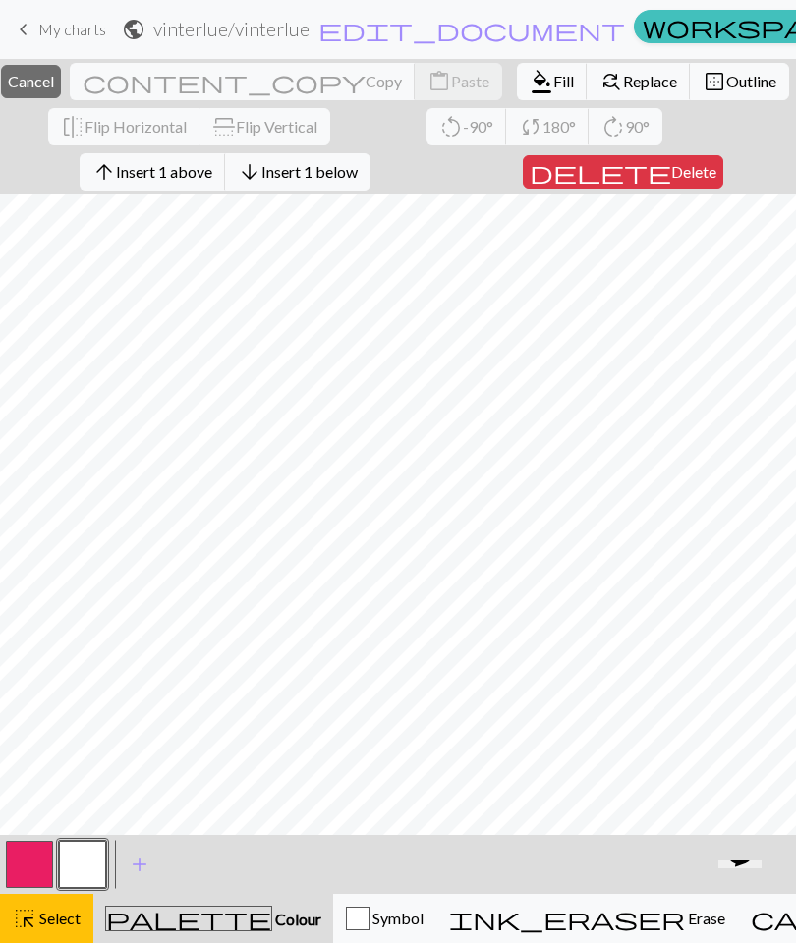
click at [358, 171] on span "Insert 1 below" at bounding box center [309, 171] width 96 height 19
click at [364, 159] on button "arrow_downward Insert 1 below" at bounding box center [297, 171] width 145 height 37
click at [343, 166] on span "Insert 1 below" at bounding box center [309, 171] width 96 height 19
click at [359, 161] on button "arrow_downward Insert 1 below" at bounding box center [297, 171] width 145 height 37
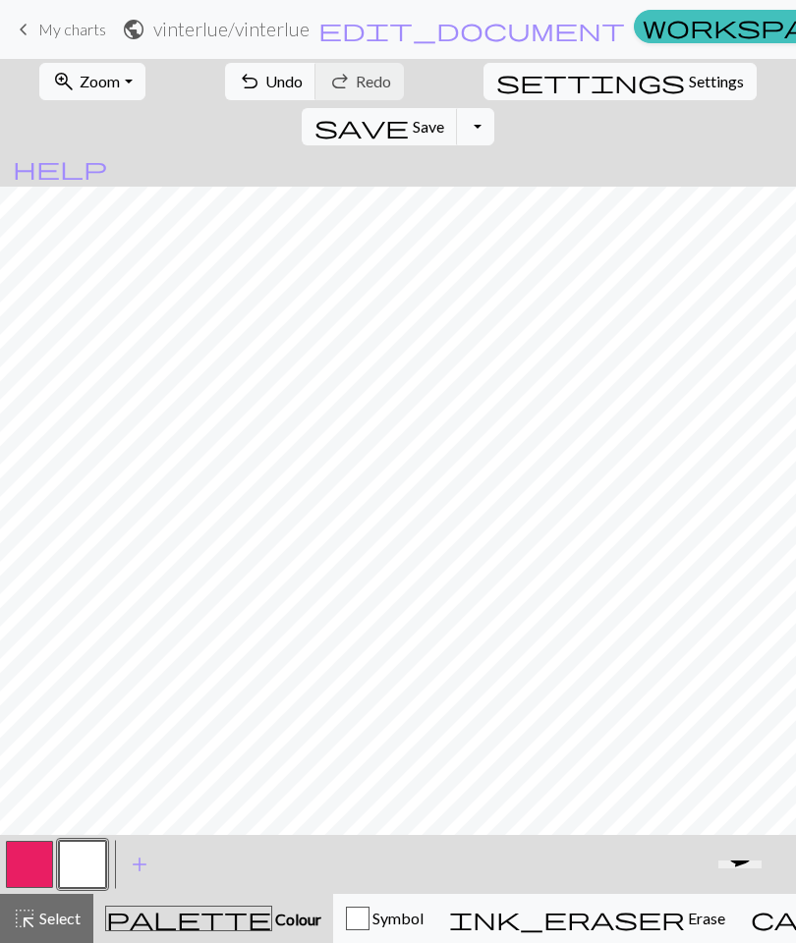
click at [37, 854] on button "button" at bounding box center [29, 864] width 47 height 47
click at [93, 863] on button "button" at bounding box center [82, 864] width 47 height 47
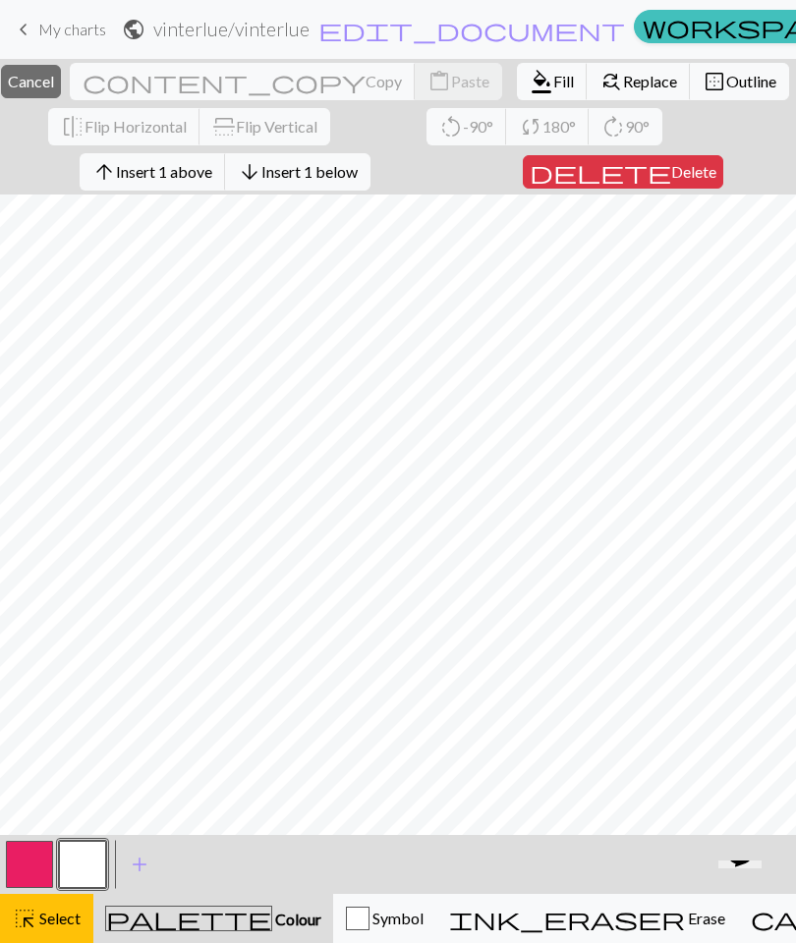
click at [348, 162] on span "Insert 1 below" at bounding box center [309, 171] width 96 height 19
click at [350, 161] on button "arrow_downward Insert 1 below" at bounding box center [297, 171] width 145 height 37
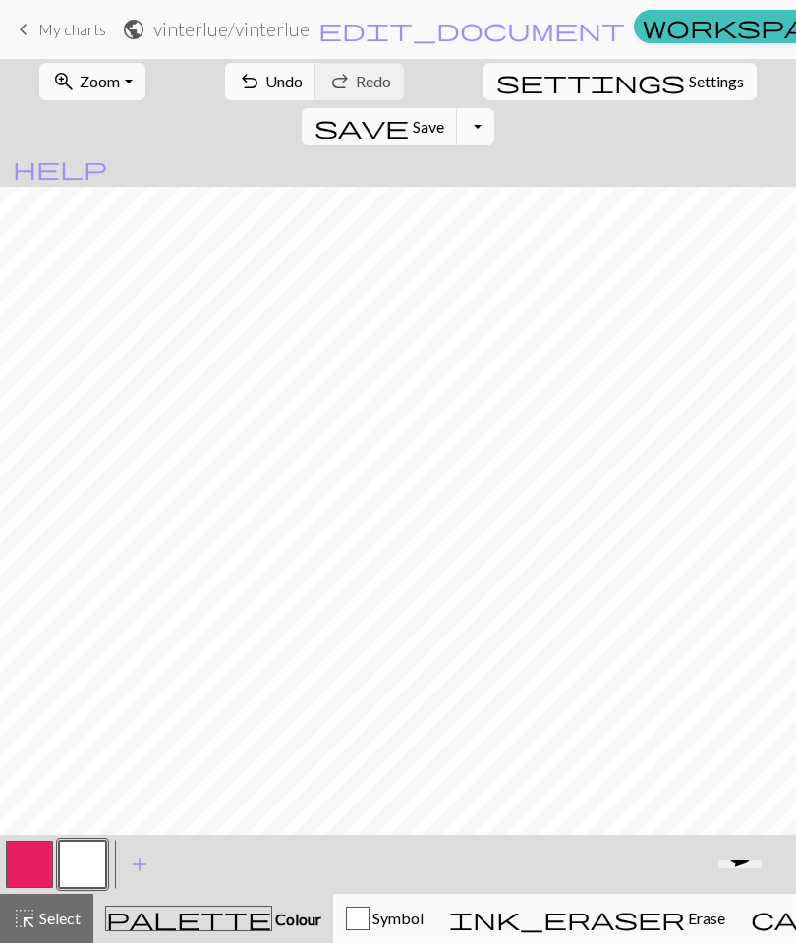
click at [496, 73] on span "settings" at bounding box center [590, 82] width 189 height 28
select select "aran"
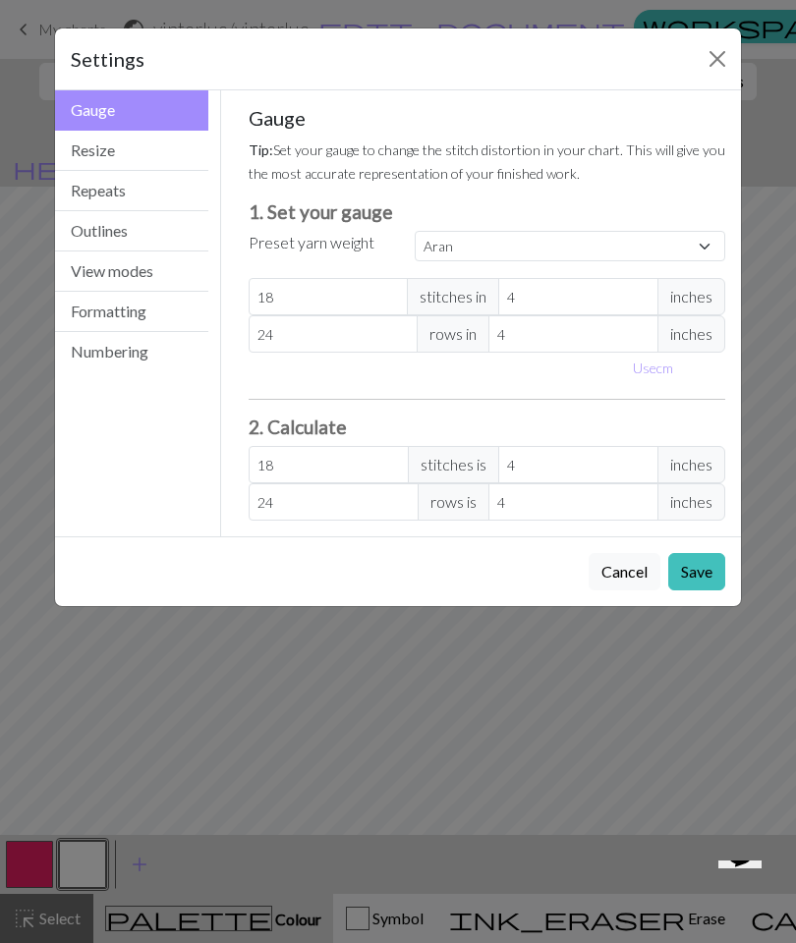
click at [83, 149] on button "Resize" at bounding box center [131, 151] width 153 height 40
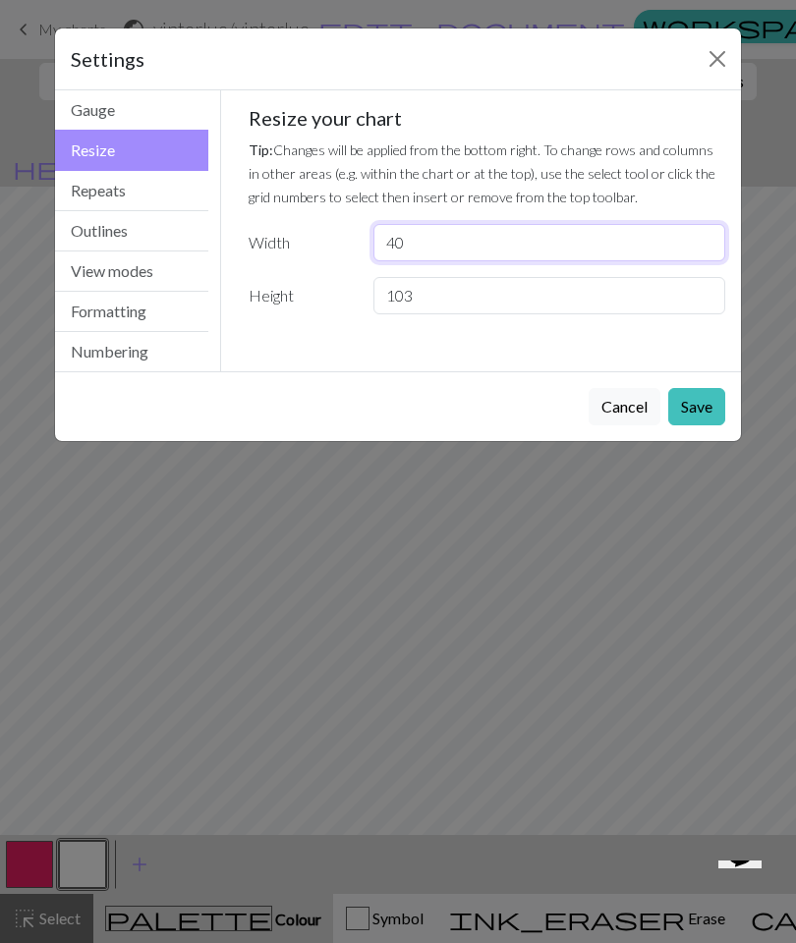
click at [429, 240] on input "40" at bounding box center [549, 242] width 352 height 37
type input "4"
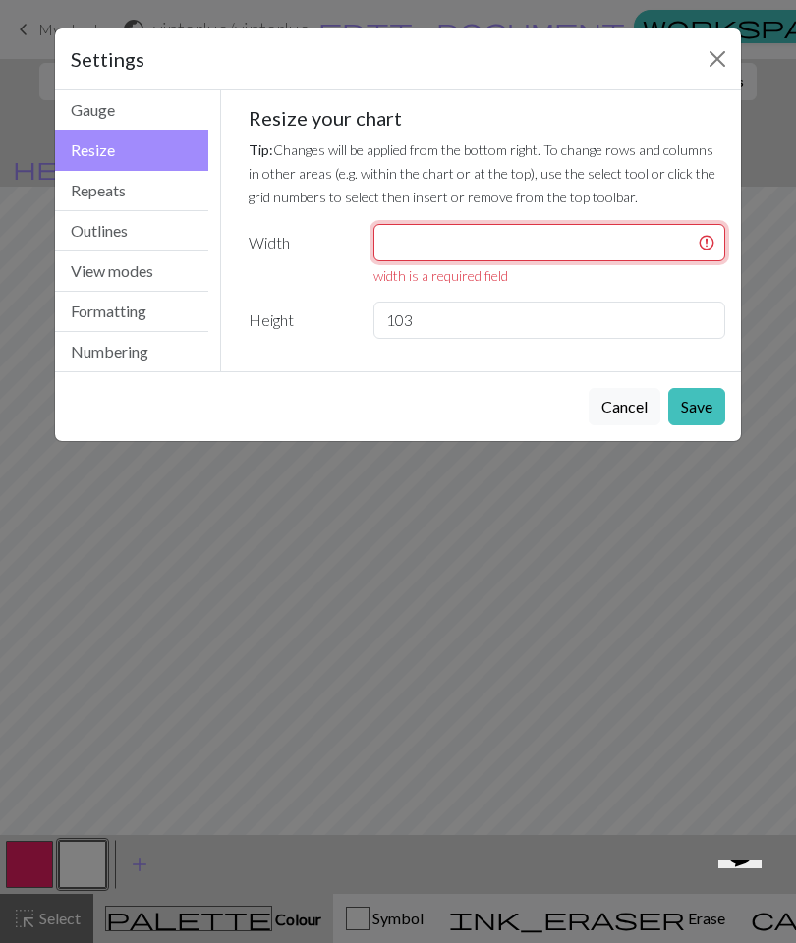
type input "6"
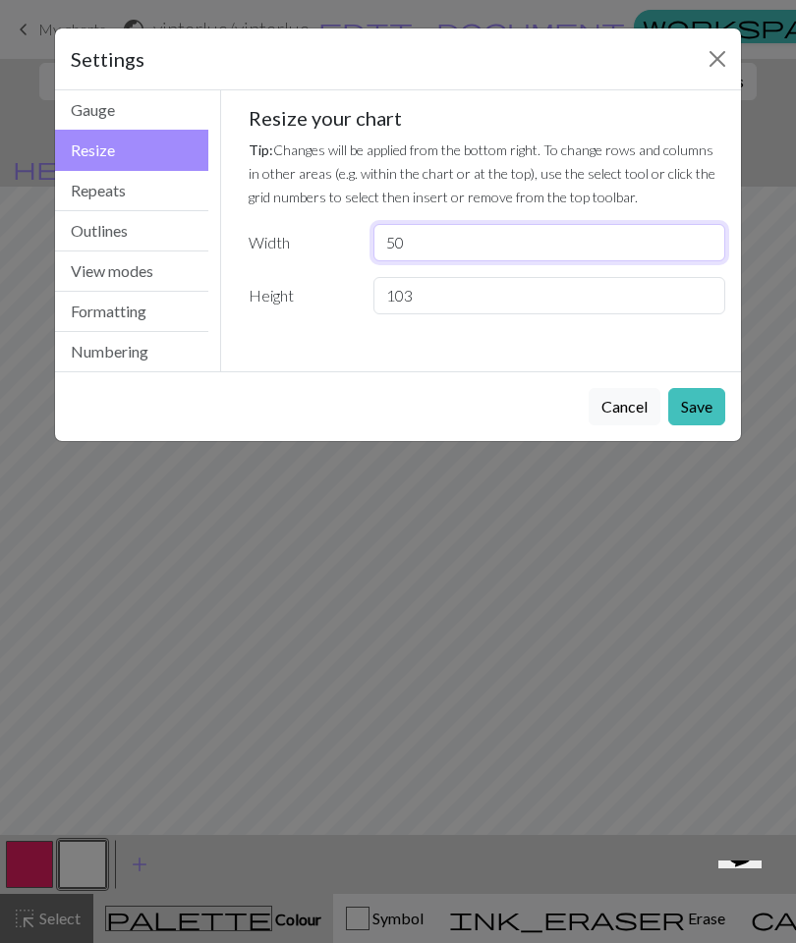
type input "50"
click at [688, 416] on button "Save" at bounding box center [696, 406] width 57 height 37
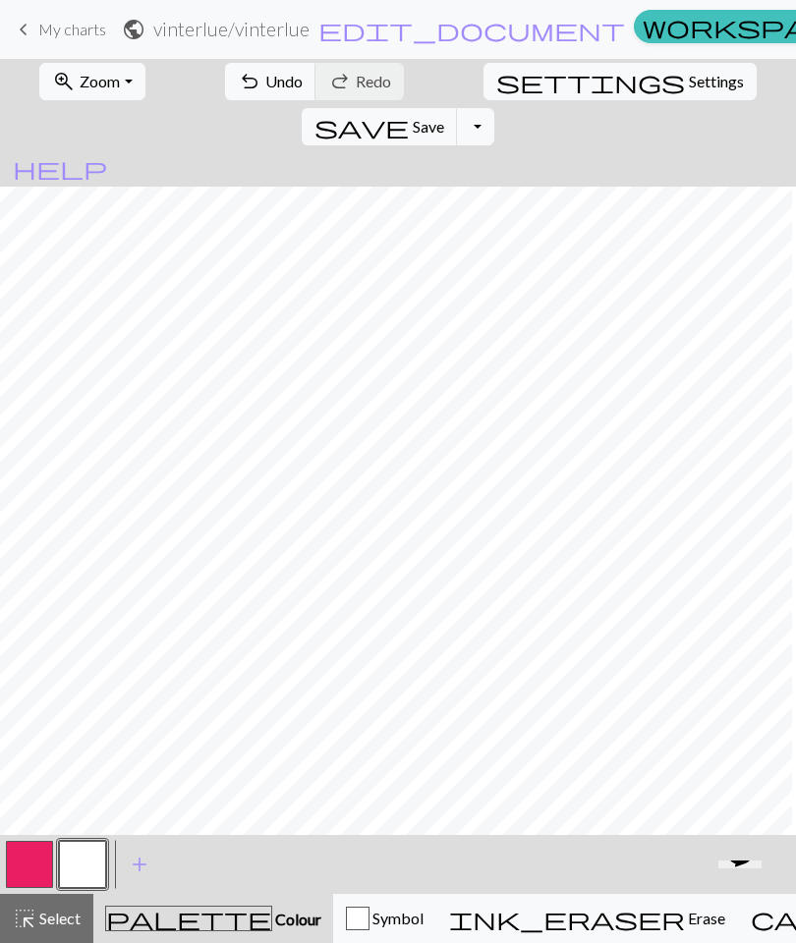
scroll to position [713, 366]
click at [42, 866] on button "button" at bounding box center [29, 864] width 47 height 47
click at [87, 869] on button "button" at bounding box center [82, 864] width 47 height 47
click at [41, 871] on button "button" at bounding box center [29, 864] width 47 height 47
click at [77, 860] on button "button" at bounding box center [82, 864] width 47 height 47
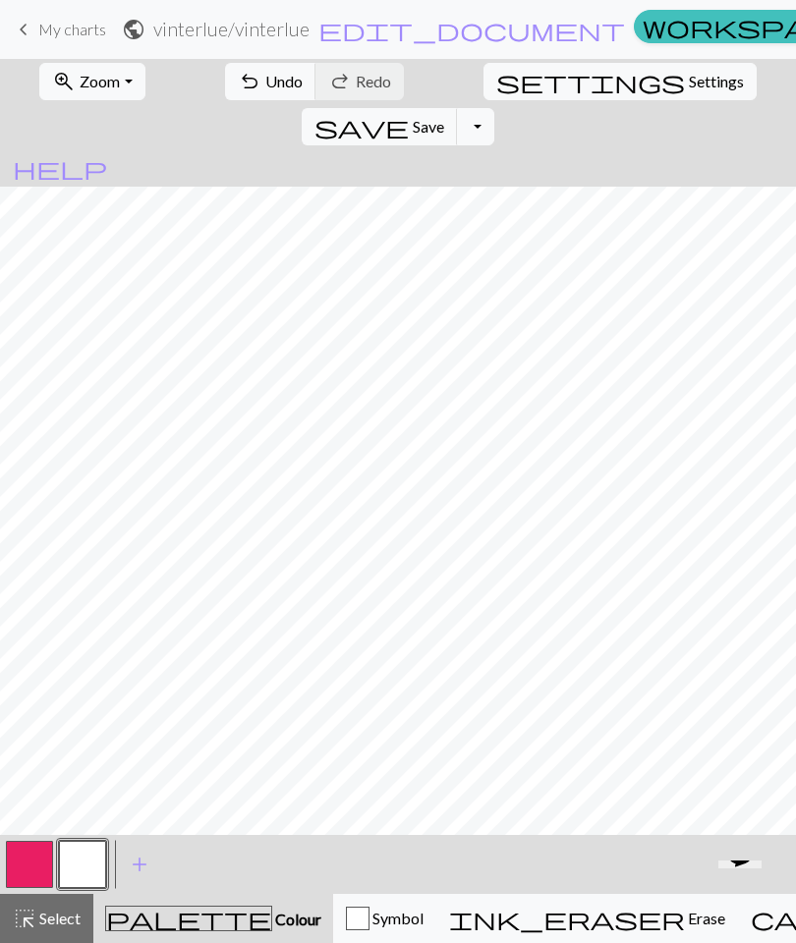
click at [29, 873] on button "button" at bounding box center [29, 864] width 47 height 47
click at [90, 859] on button "button" at bounding box center [82, 864] width 47 height 47
click at [28, 869] on button "button" at bounding box center [29, 864] width 47 height 47
click at [86, 870] on button "button" at bounding box center [82, 864] width 47 height 47
click at [40, 875] on button "button" at bounding box center [29, 864] width 47 height 47
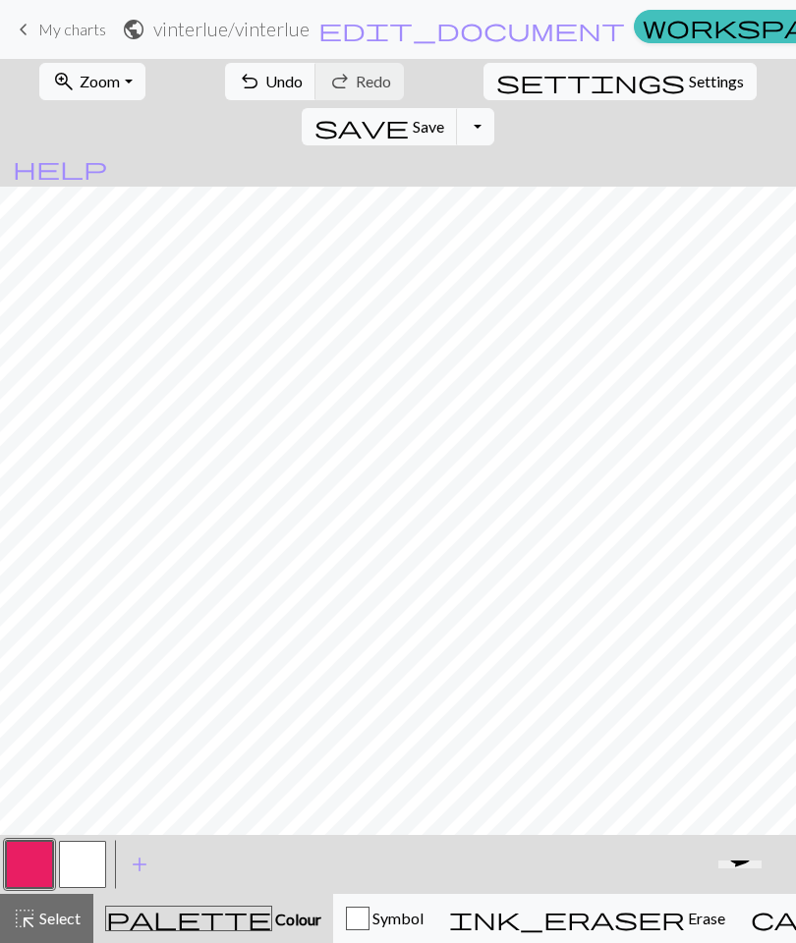
click at [93, 863] on button "button" at bounding box center [82, 864] width 47 height 47
click at [44, 865] on button "button" at bounding box center [29, 864] width 47 height 47
click at [87, 859] on button "button" at bounding box center [82, 864] width 47 height 47
click at [40, 865] on button "button" at bounding box center [29, 864] width 47 height 47
click at [83, 868] on button "button" at bounding box center [82, 864] width 47 height 47
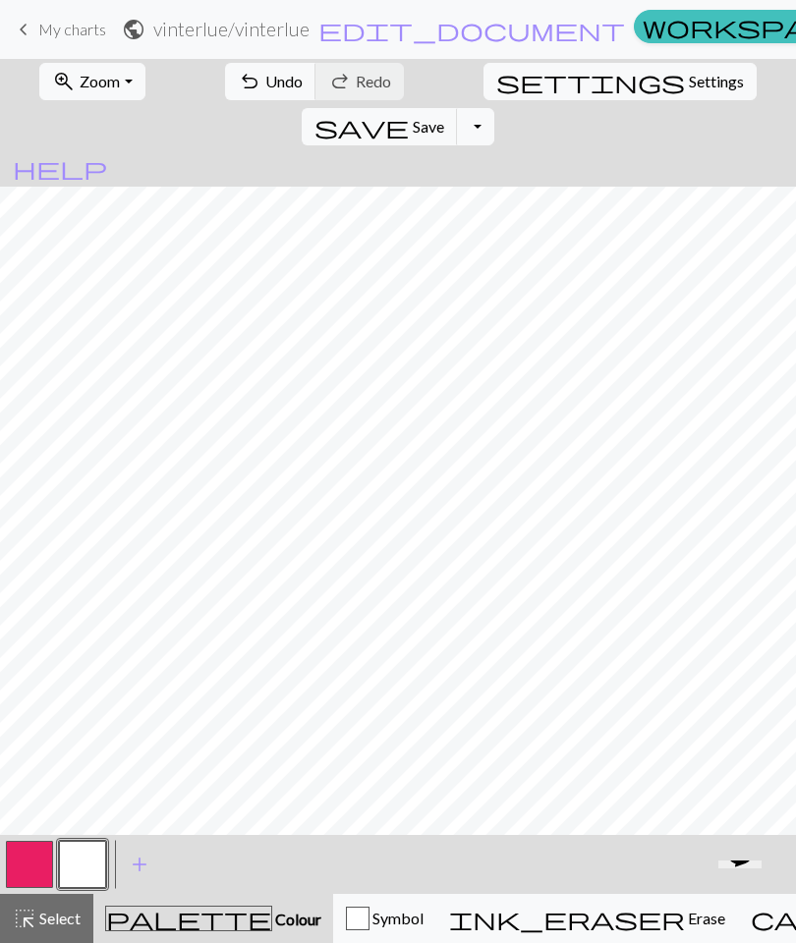
scroll to position [1004, 0]
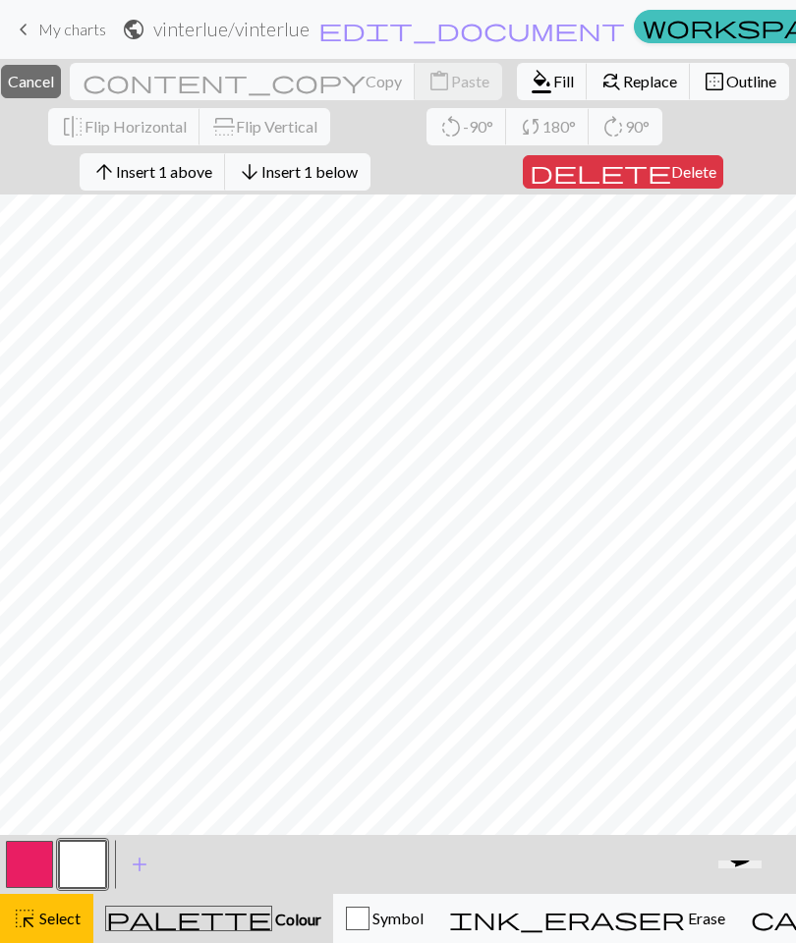
click at [358, 169] on span "Insert 1 below" at bounding box center [309, 171] width 96 height 19
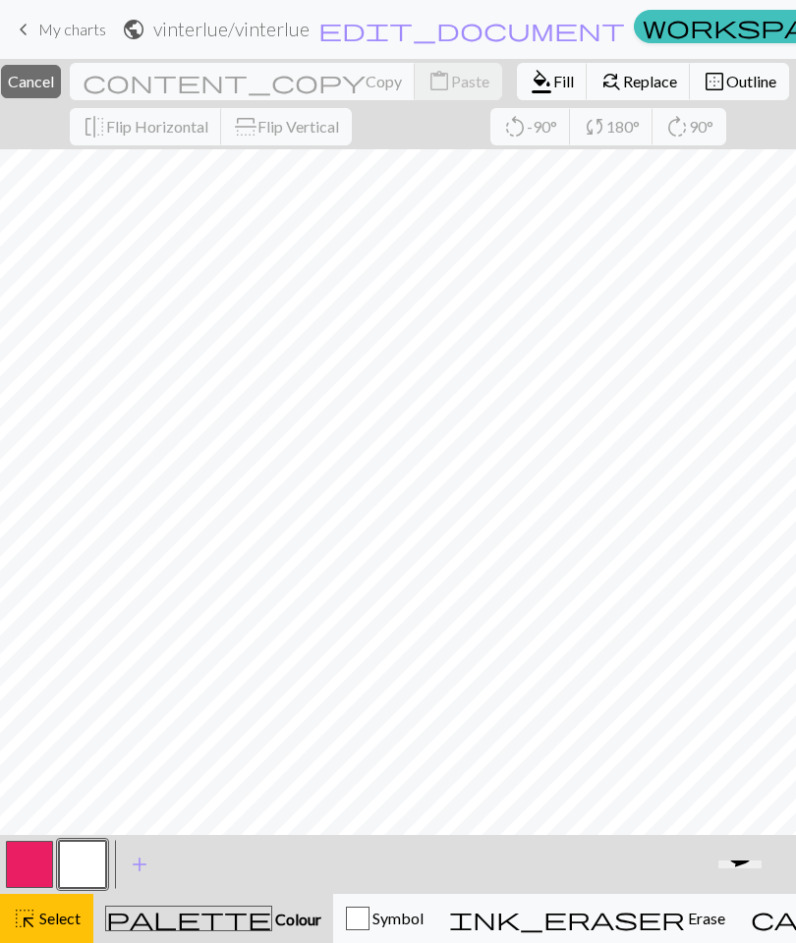
click at [54, 90] on span "Cancel" at bounding box center [31, 81] width 46 height 19
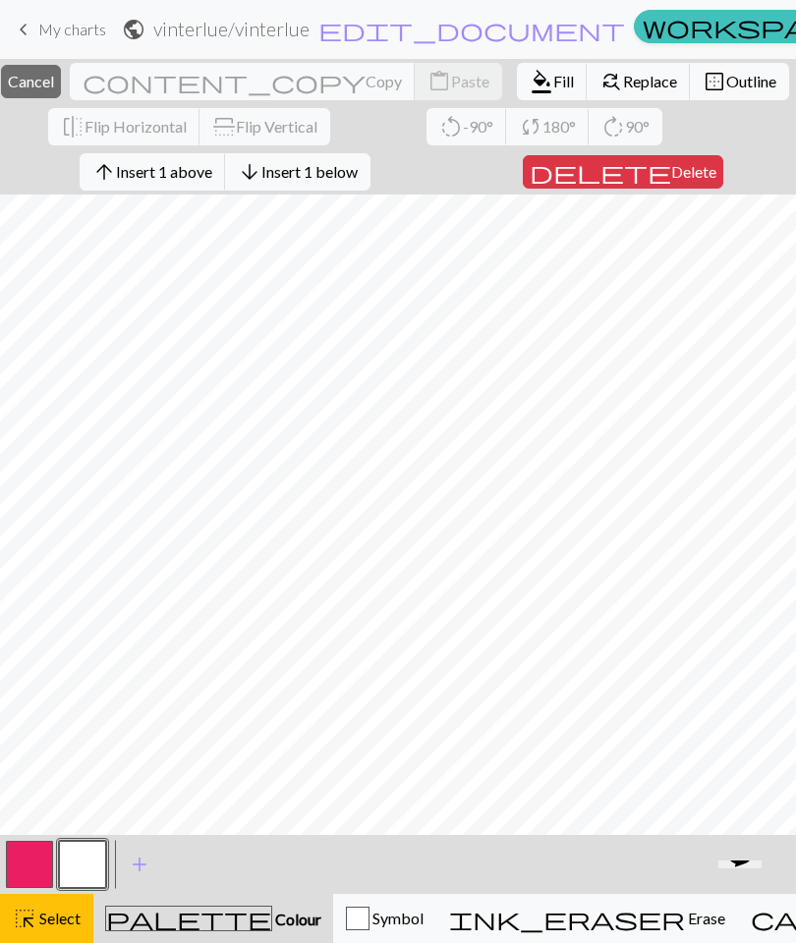
click at [351, 172] on span "Insert 1 below" at bounding box center [309, 171] width 96 height 19
click at [341, 158] on button "arrow_downward Insert 1 below" at bounding box center [297, 171] width 145 height 37
click at [368, 159] on button "arrow_downward Insert 1 below" at bounding box center [297, 171] width 145 height 37
click at [358, 166] on span "Insert 1 below" at bounding box center [309, 171] width 96 height 19
click at [358, 170] on span "Insert 1 below" at bounding box center [309, 171] width 96 height 19
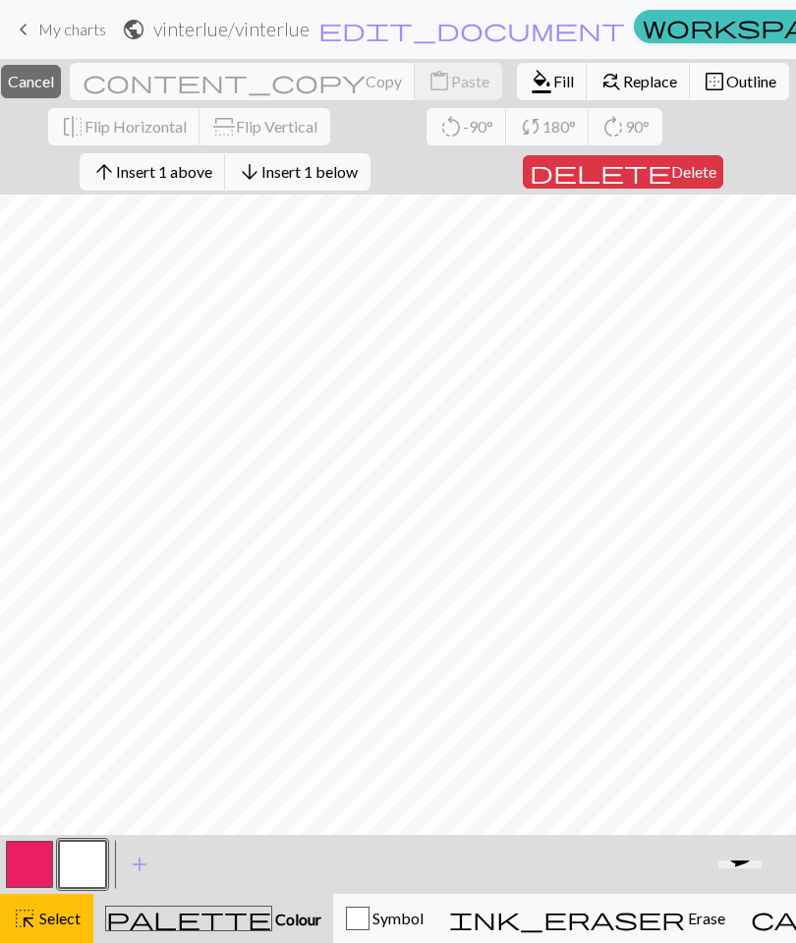
click at [358, 171] on span "Insert 1 below" at bounding box center [309, 171] width 96 height 19
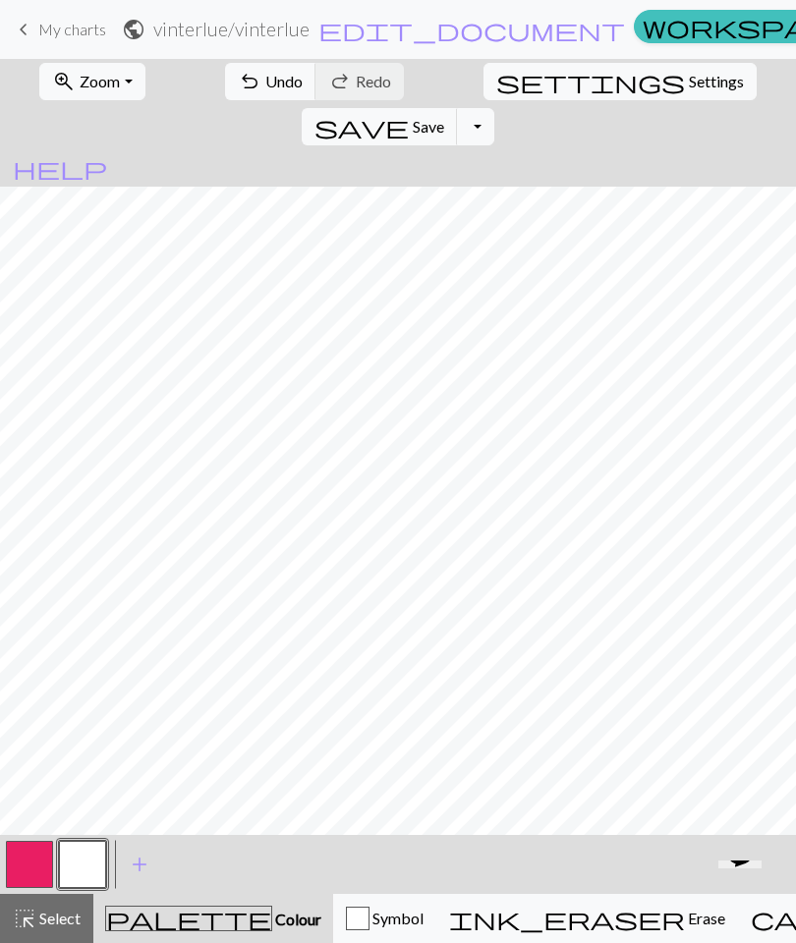
click at [32, 863] on button "button" at bounding box center [29, 864] width 47 height 47
click at [83, 873] on button "button" at bounding box center [82, 864] width 47 height 47
click at [37, 856] on button "button" at bounding box center [29, 864] width 47 height 47
click at [95, 879] on button "button" at bounding box center [82, 864] width 47 height 47
click at [34, 865] on button "button" at bounding box center [29, 864] width 47 height 47
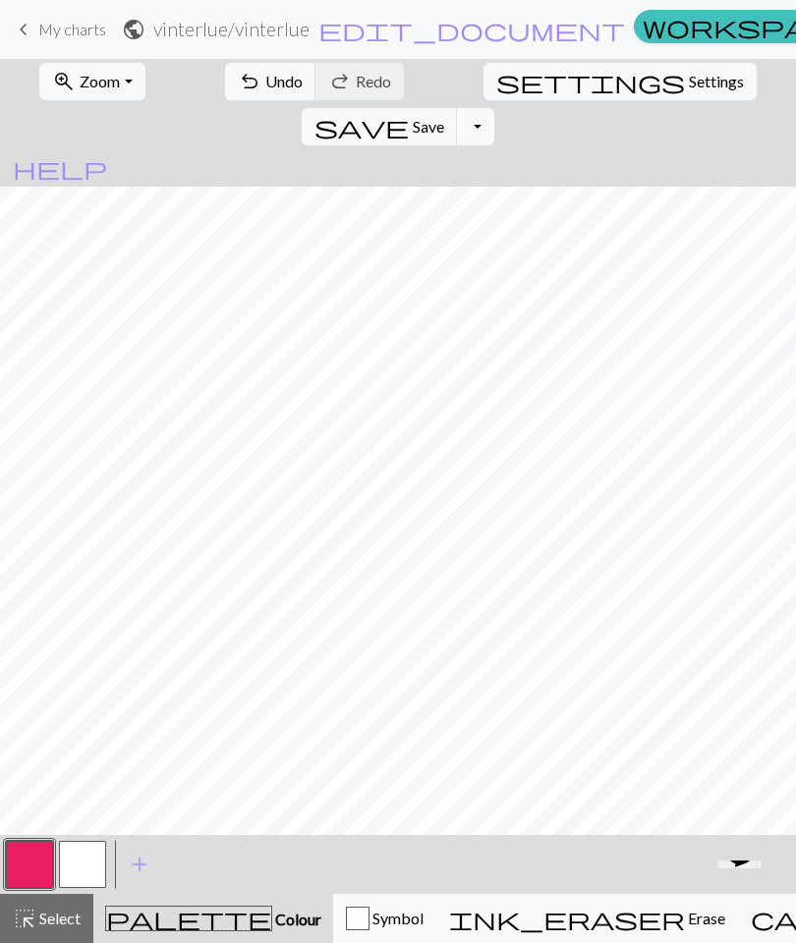
click at [86, 873] on button "button" at bounding box center [82, 864] width 47 height 47
click at [37, 868] on button "button" at bounding box center [29, 864] width 47 height 47
click at [95, 860] on button "button" at bounding box center [82, 864] width 47 height 47
click at [31, 867] on button "button" at bounding box center [29, 864] width 47 height 47
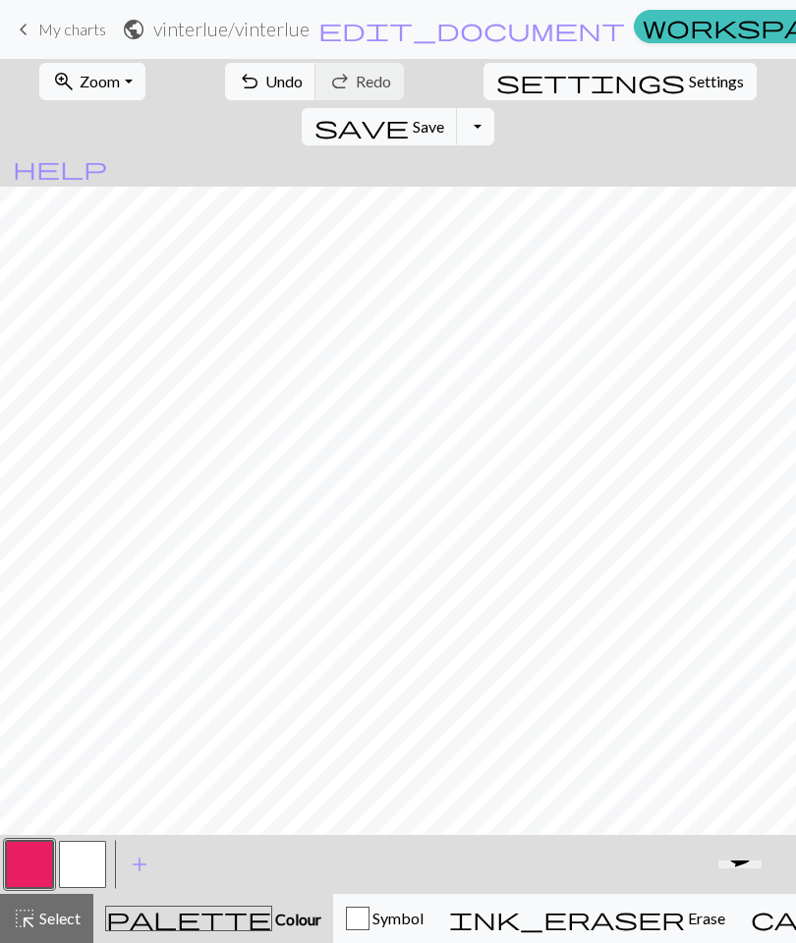
click at [87, 863] on button "button" at bounding box center [82, 864] width 47 height 47
click at [265, 85] on span "Undo" at bounding box center [283, 81] width 37 height 19
click at [40, 855] on button "button" at bounding box center [29, 864] width 47 height 47
click at [94, 872] on button "button" at bounding box center [82, 864] width 47 height 47
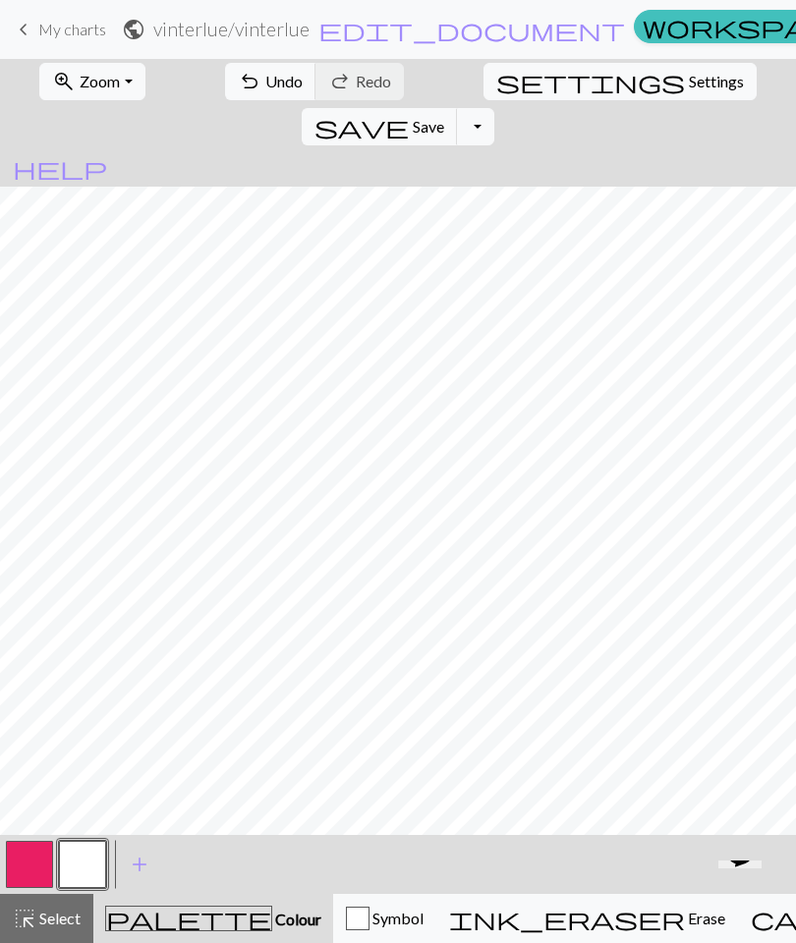
click at [101, 82] on span "Zoom" at bounding box center [100, 81] width 40 height 19
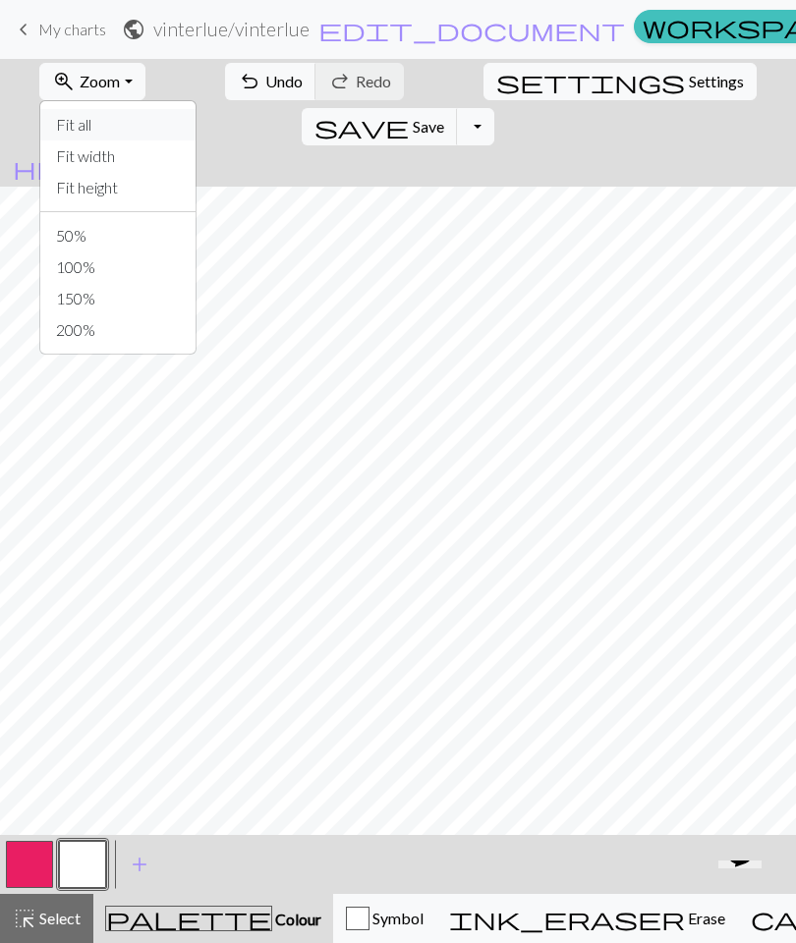
click at [94, 132] on button "Fit all" at bounding box center [117, 124] width 155 height 31
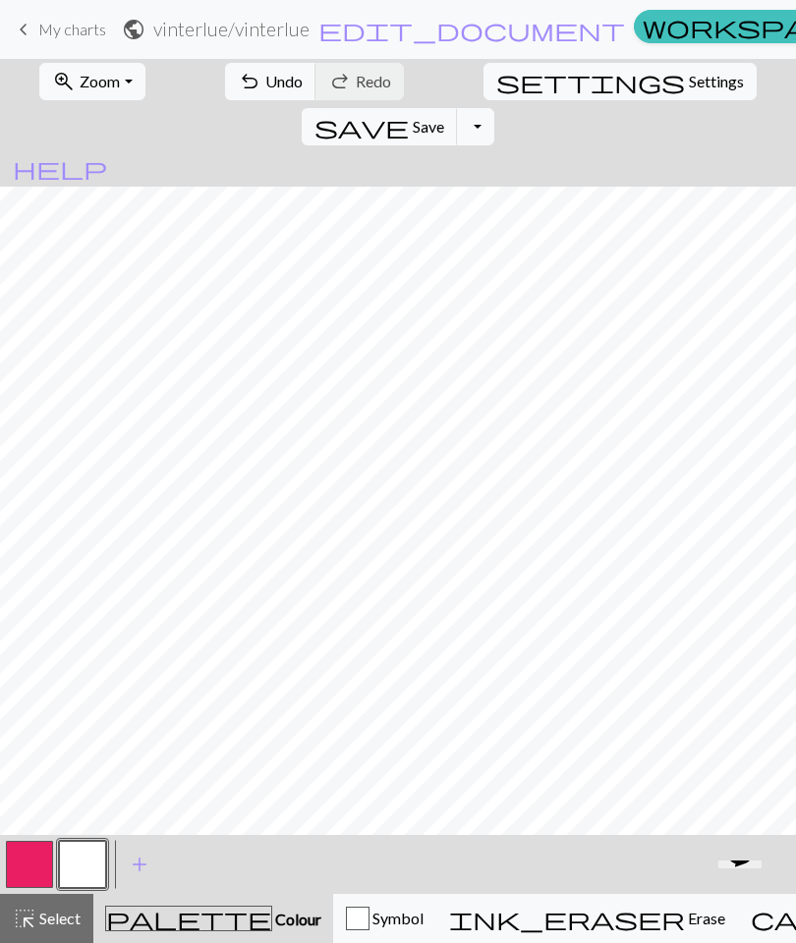
scroll to position [419, 0]
click at [37, 863] on button "button" at bounding box center [29, 864] width 47 height 47
click at [409, 113] on span "save" at bounding box center [361, 127] width 94 height 28
click at [58, 80] on span "zoom_in" at bounding box center [64, 82] width 24 height 28
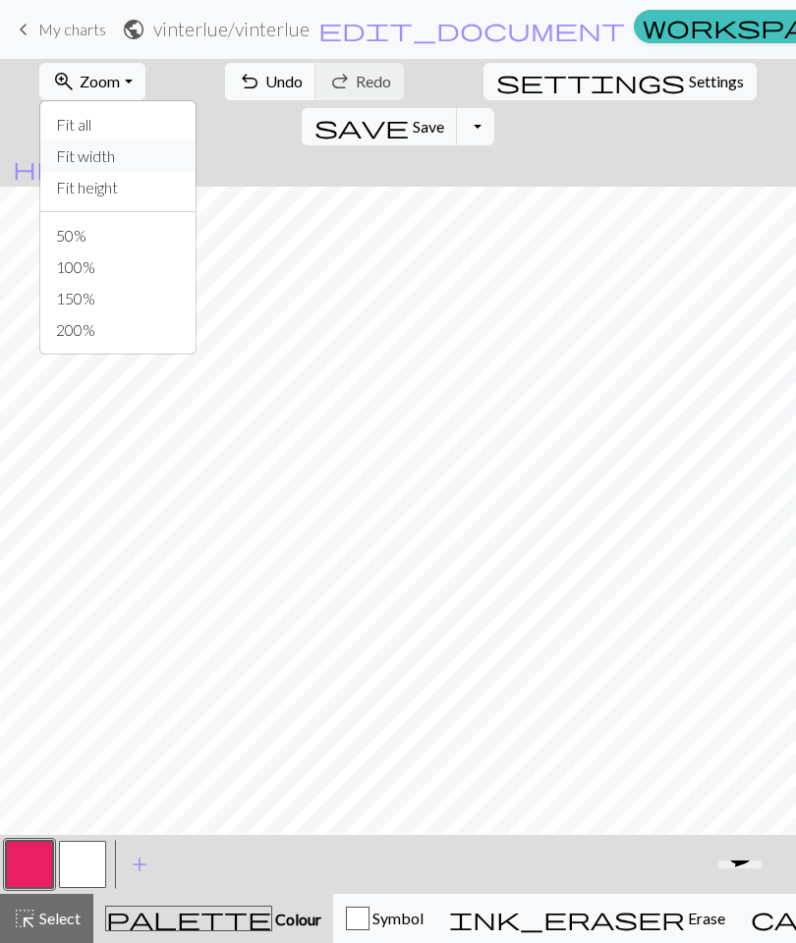
click at [42, 152] on button "Fit width" at bounding box center [117, 156] width 155 height 31
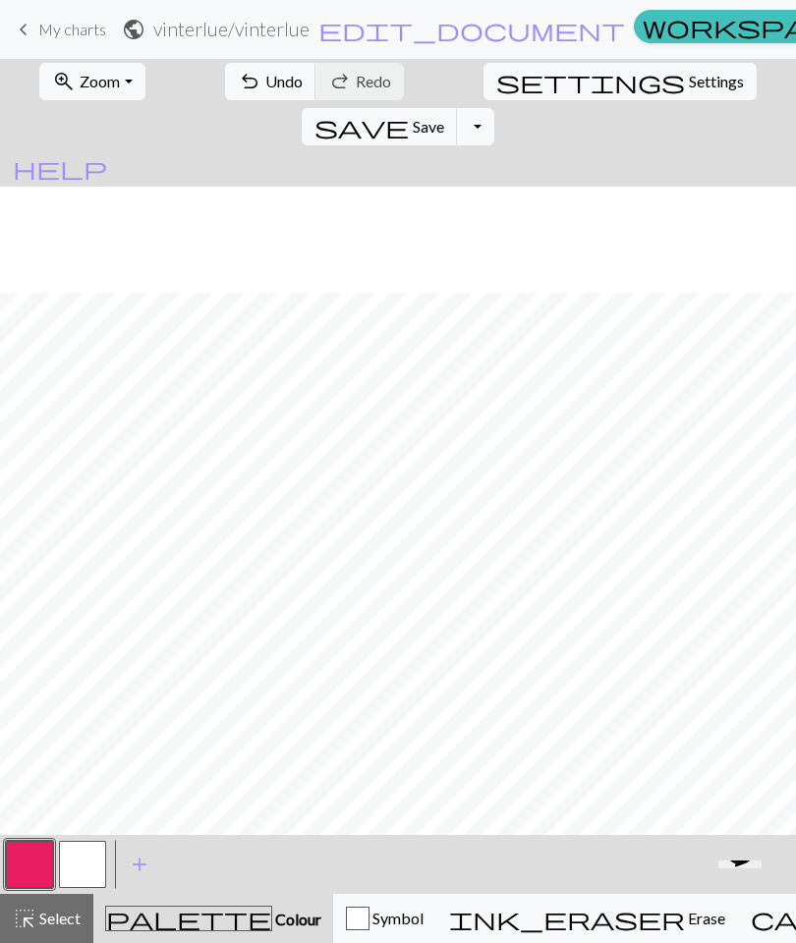
scroll to position [525, 0]
click at [74, 863] on button "button" at bounding box center [82, 864] width 47 height 47
click at [8, 874] on button "button" at bounding box center [29, 864] width 47 height 47
click at [85, 880] on button "button" at bounding box center [82, 864] width 47 height 47
click at [29, 863] on button "button" at bounding box center [29, 864] width 47 height 47
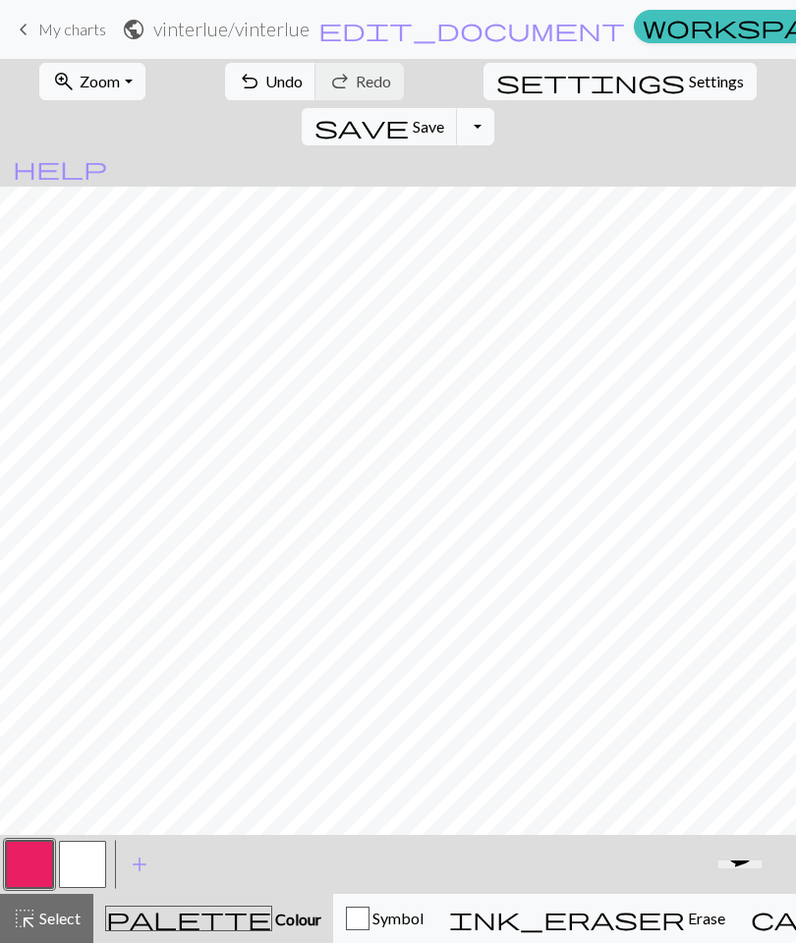
click at [85, 863] on button "button" at bounding box center [82, 864] width 47 height 47
click at [31, 861] on button "button" at bounding box center [29, 864] width 47 height 47
click at [84, 867] on button "button" at bounding box center [82, 864] width 47 height 47
click at [29, 864] on button "button" at bounding box center [29, 864] width 47 height 47
click at [90, 865] on button "button" at bounding box center [82, 864] width 47 height 47
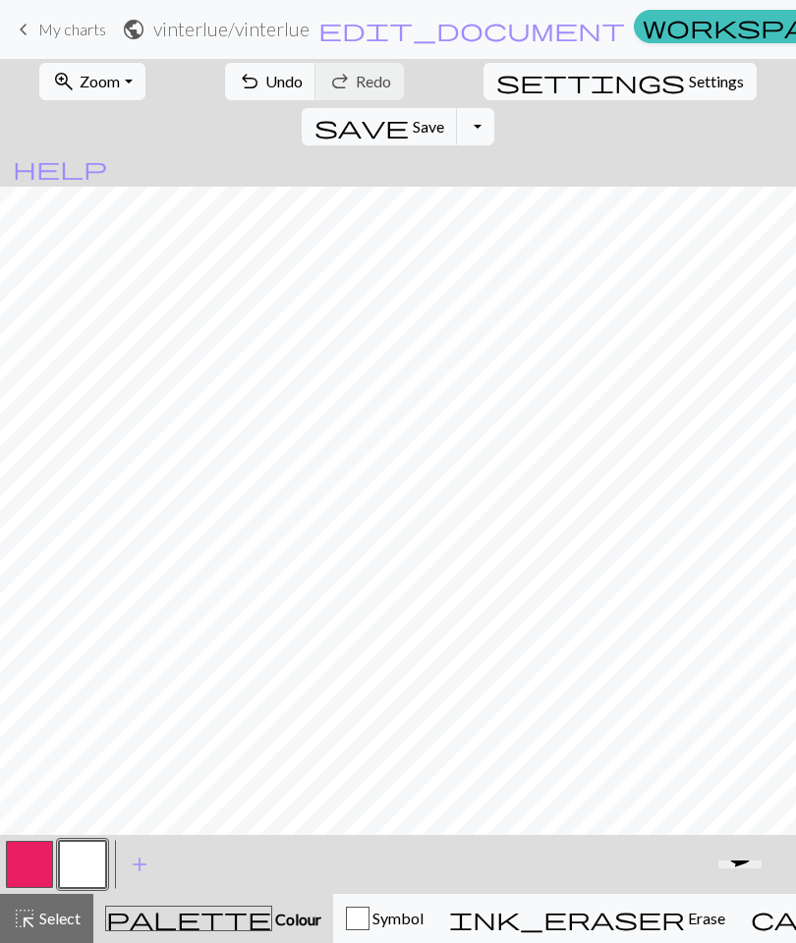
click at [257, 70] on button "undo Undo Undo" at bounding box center [270, 81] width 91 height 37
click at [238, 77] on span "undo" at bounding box center [250, 82] width 24 height 28
click at [265, 85] on span "Undo" at bounding box center [283, 81] width 37 height 19
click at [111, 85] on button "zoom_in Zoom Zoom" at bounding box center [91, 81] width 105 height 37
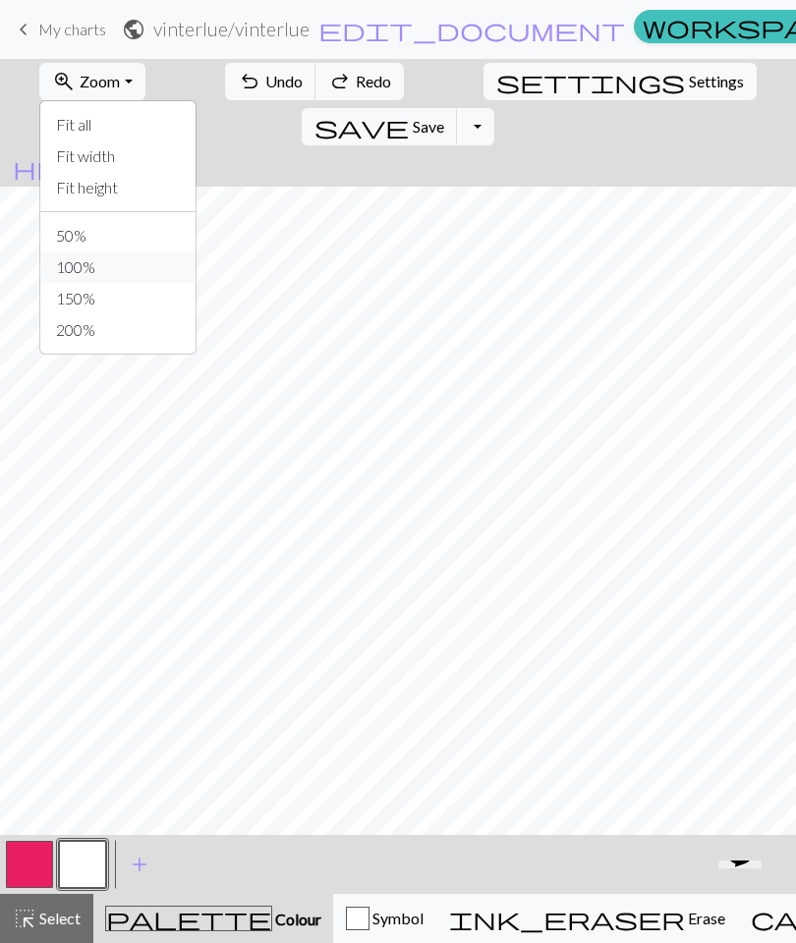
click at [72, 268] on button "100%" at bounding box center [117, 267] width 155 height 31
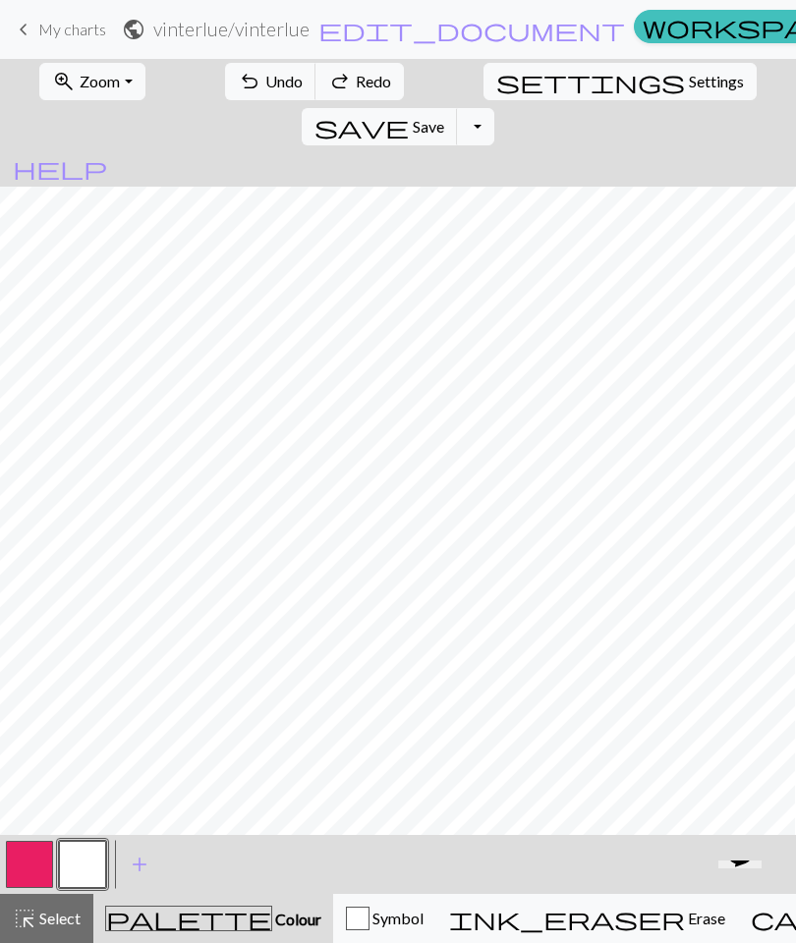
scroll to position [1519, 612]
click at [35, 856] on button "button" at bounding box center [29, 864] width 47 height 47
click at [90, 867] on button "button" at bounding box center [82, 864] width 47 height 47
click at [265, 73] on span "Undo" at bounding box center [283, 81] width 37 height 19
click at [265, 82] on span "Undo" at bounding box center [283, 81] width 37 height 19
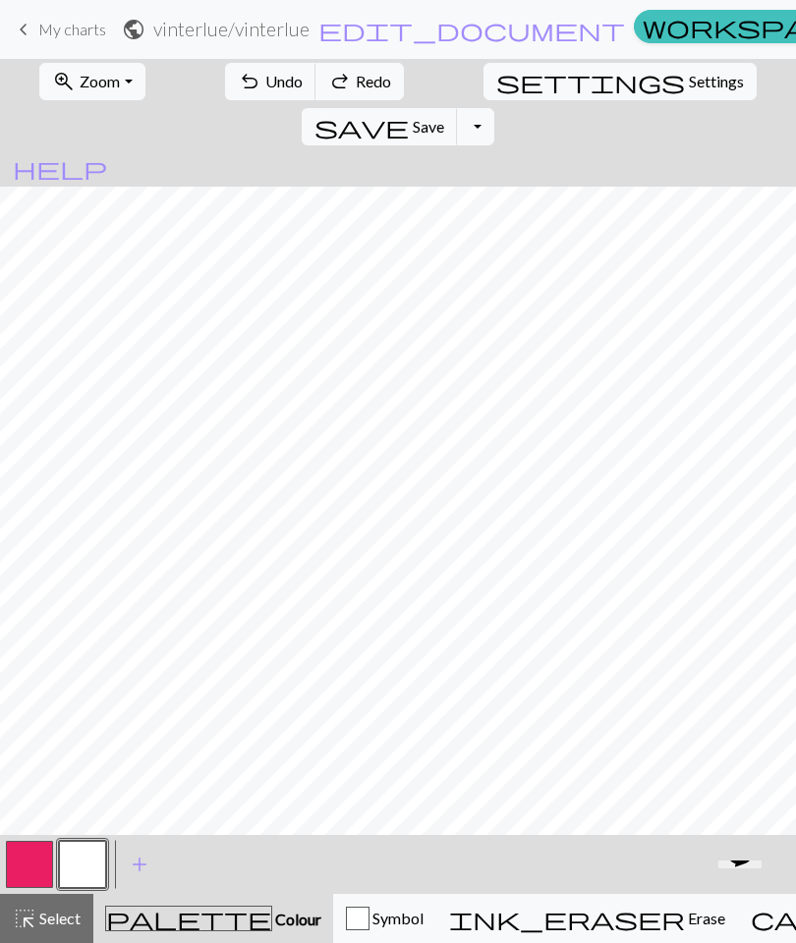
click at [229, 95] on button "undo Undo Undo" at bounding box center [270, 81] width 91 height 37
click at [265, 83] on span "Undo" at bounding box center [283, 81] width 37 height 19
click at [30, 860] on button "button" at bounding box center [29, 864] width 47 height 47
click at [92, 869] on button "button" at bounding box center [82, 864] width 47 height 47
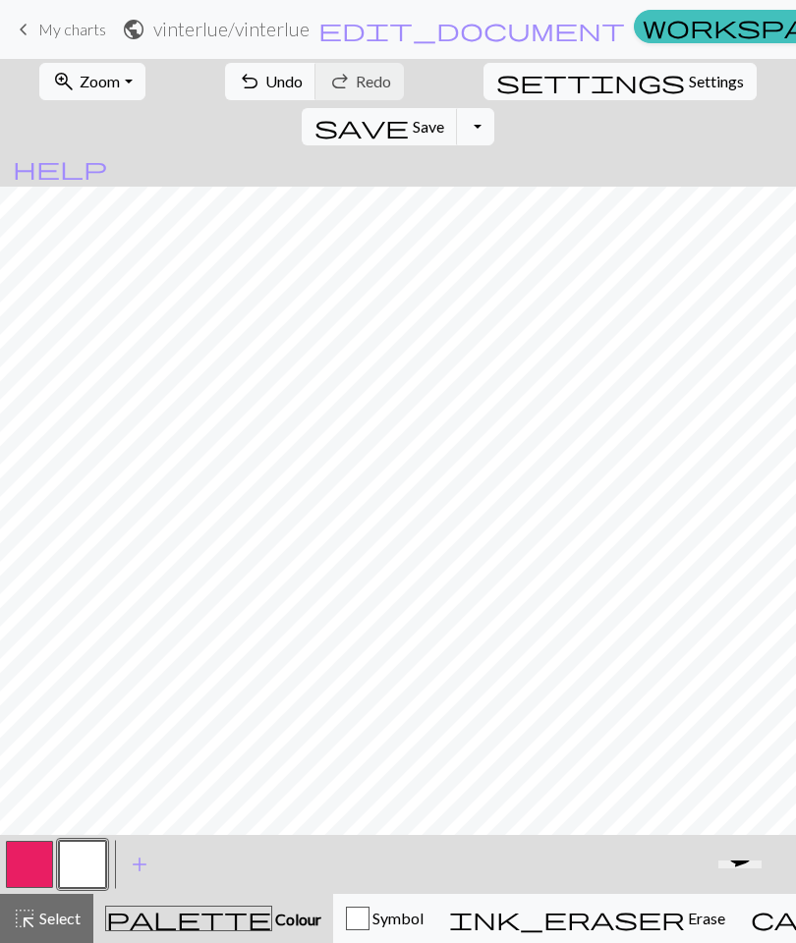
click at [85, 864] on button "button" at bounding box center [82, 864] width 47 height 47
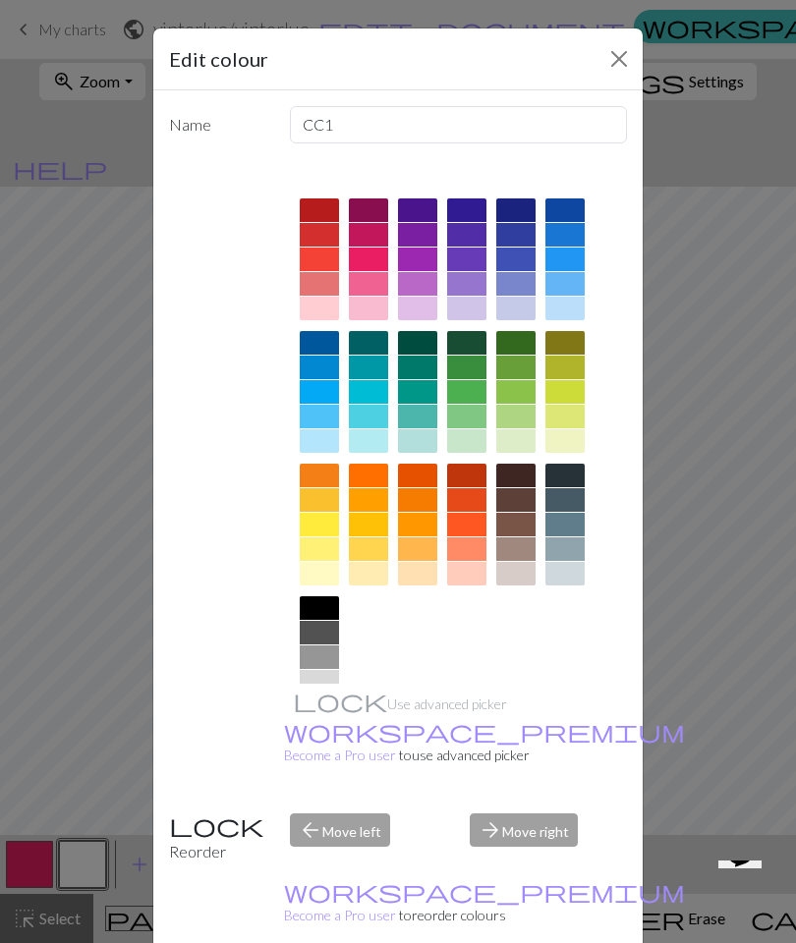
click at [3, 747] on div "Edit colour Name CC1 Use advanced picker workspace_premium Become a Pro user to…" at bounding box center [398, 471] width 796 height 943
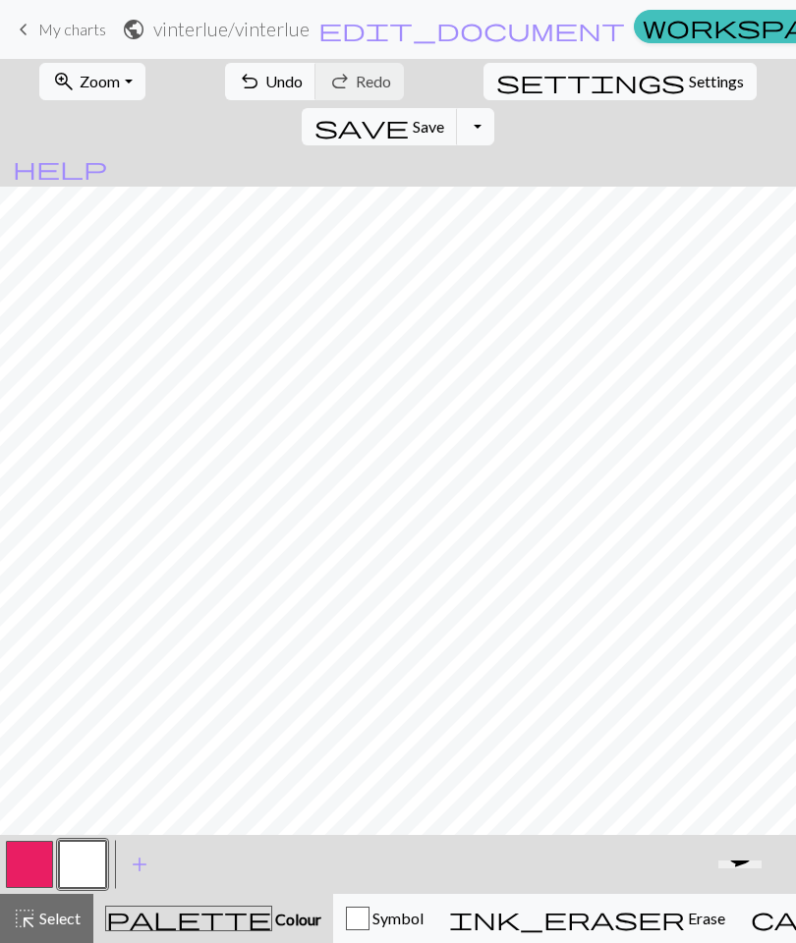
click at [39, 863] on button "button" at bounding box center [29, 864] width 47 height 47
click at [90, 864] on button "button" at bounding box center [82, 864] width 47 height 47
click at [265, 84] on span "Undo" at bounding box center [283, 81] width 37 height 19
click at [265, 73] on span "Undo" at bounding box center [283, 81] width 37 height 19
click at [265, 83] on span "Undo" at bounding box center [283, 81] width 37 height 19
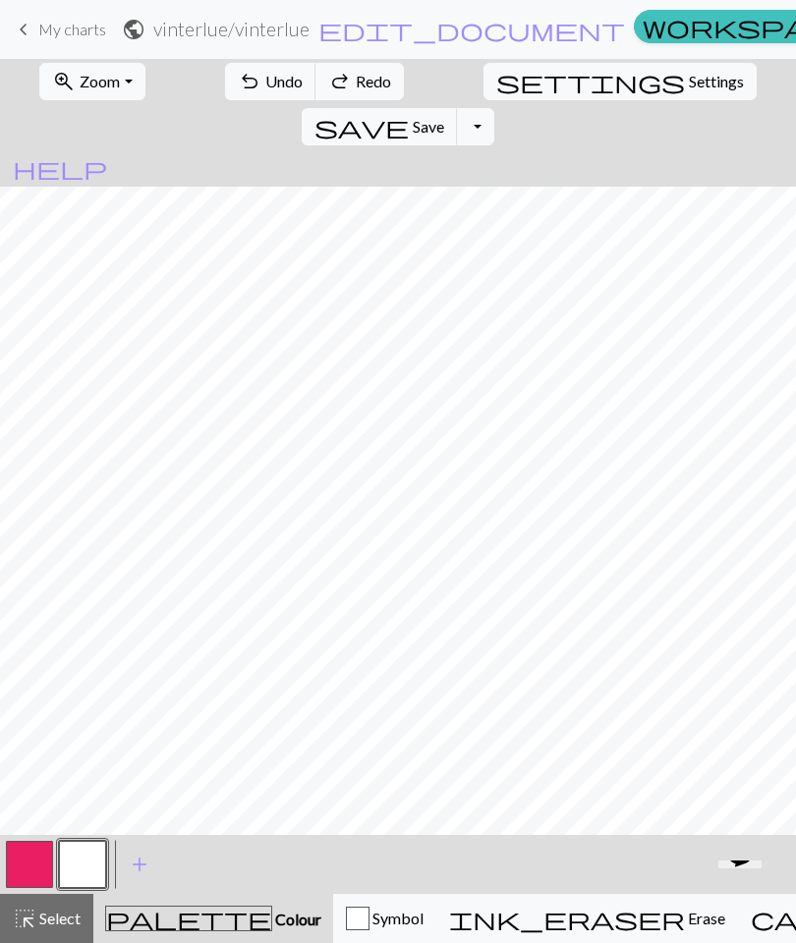
scroll to position [1495, 0]
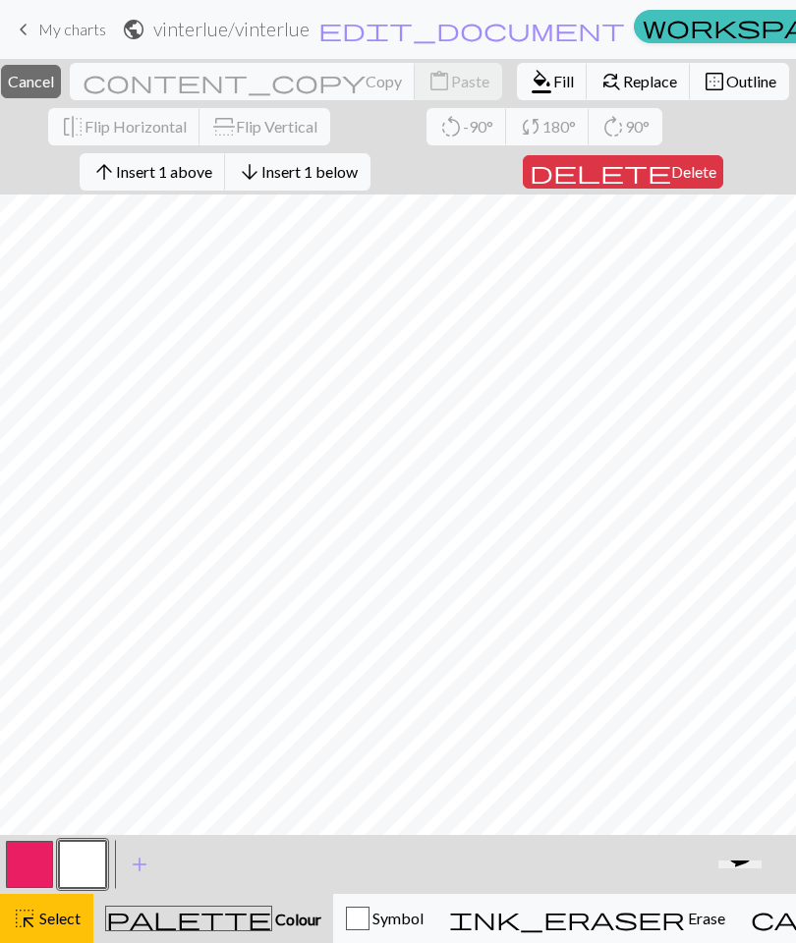
click at [358, 171] on span "Insert 1 below" at bounding box center [309, 171] width 96 height 19
click at [358, 172] on span "Insert 1 below" at bounding box center [309, 171] width 96 height 19
click at [358, 171] on span "Insert 1 below" at bounding box center [309, 171] width 96 height 19
click at [358, 175] on span "Insert 1 below" at bounding box center [309, 171] width 96 height 19
click at [358, 169] on span "Insert 1 below" at bounding box center [309, 171] width 96 height 19
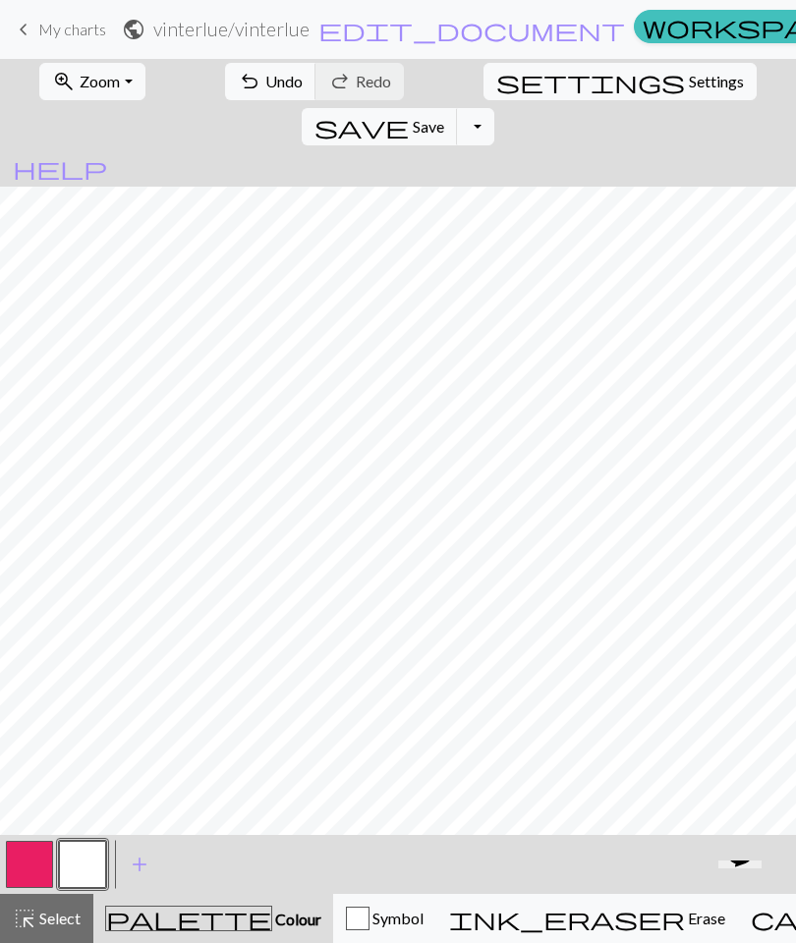
click at [95, 85] on span "Zoom" at bounding box center [100, 81] width 40 height 19
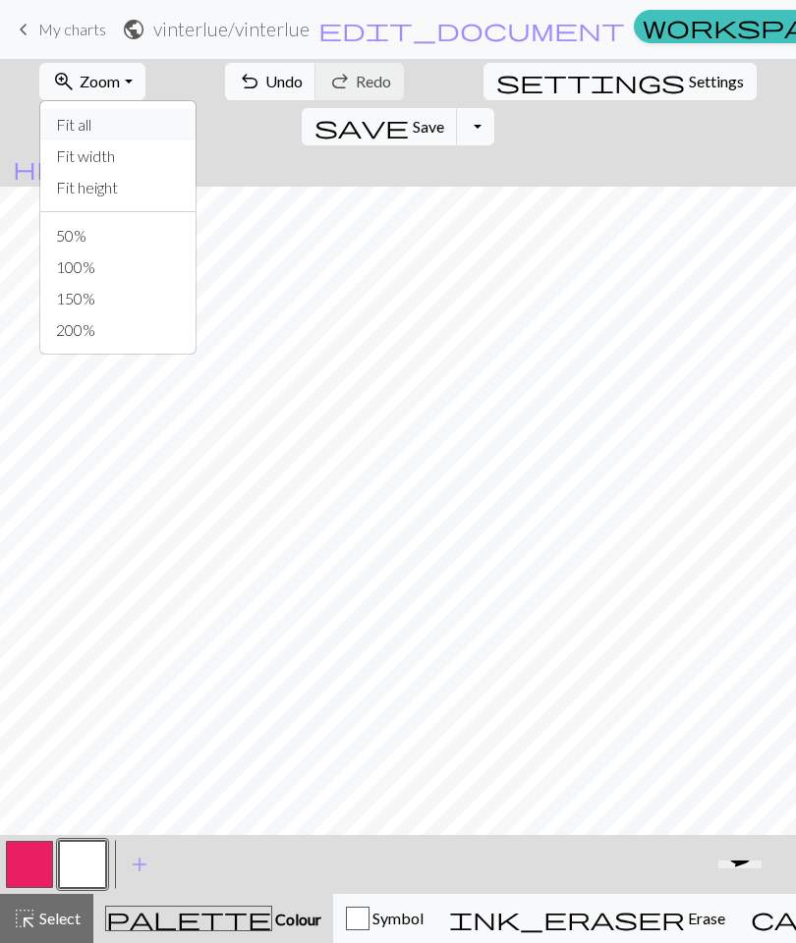
click at [83, 124] on button "Fit all" at bounding box center [117, 124] width 155 height 31
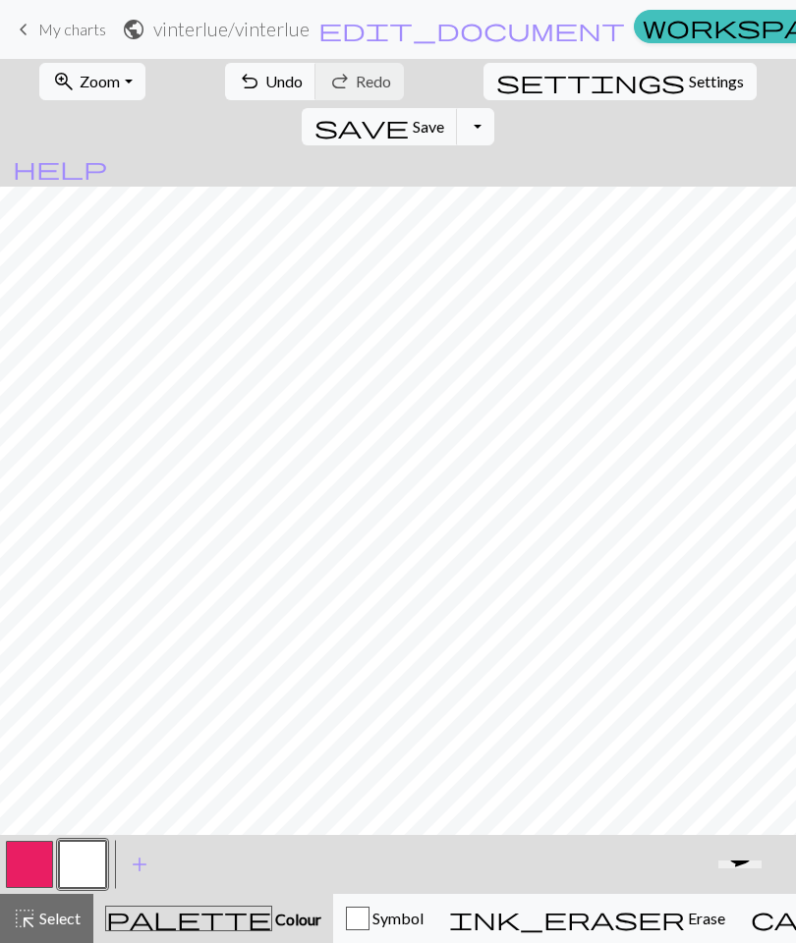
scroll to position [468, 0]
click at [444, 117] on span "Save" at bounding box center [428, 126] width 31 height 19
click at [458, 108] on button "save Save Save" at bounding box center [380, 126] width 156 height 37
click at [32, 24] on span "keyboard_arrow_left" at bounding box center [24, 30] width 24 height 28
